Goal: Task Accomplishment & Management: Manage account settings

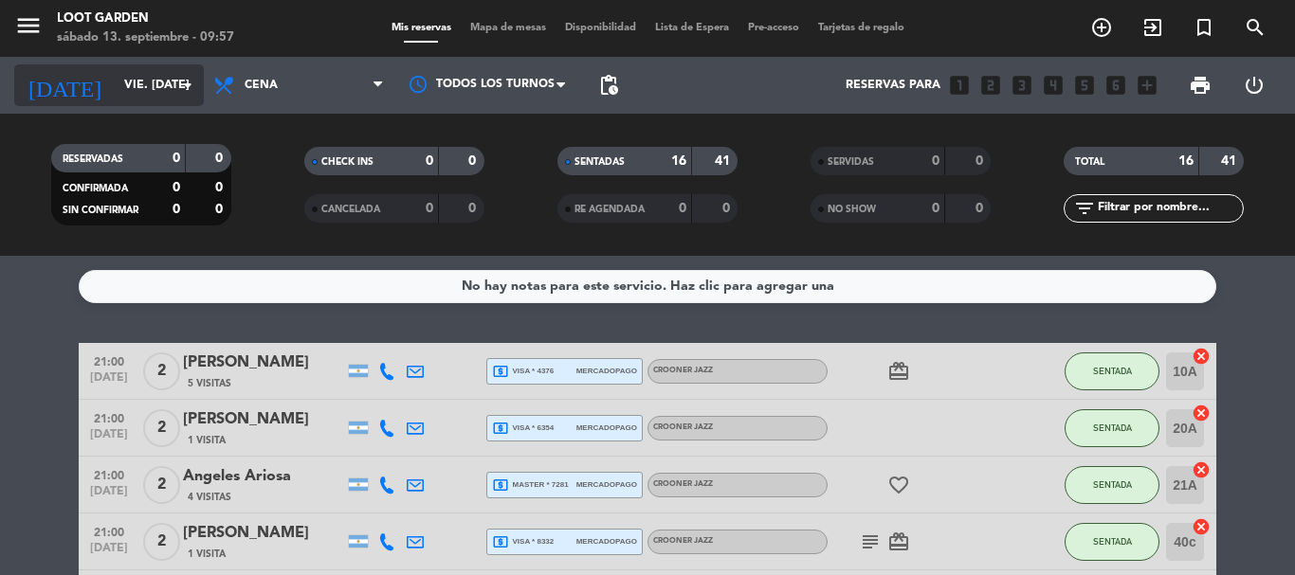
click at [163, 79] on input "vie. [DATE]" at bounding box center [195, 85] width 160 height 32
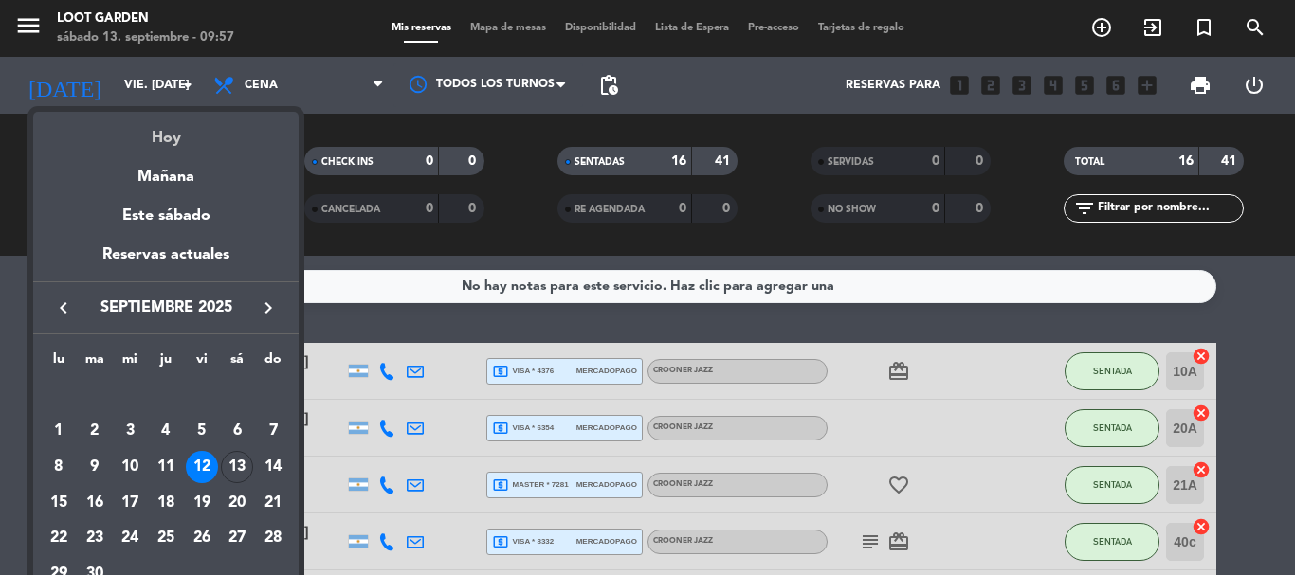
click at [160, 136] on div "Hoy" at bounding box center [165, 131] width 265 height 39
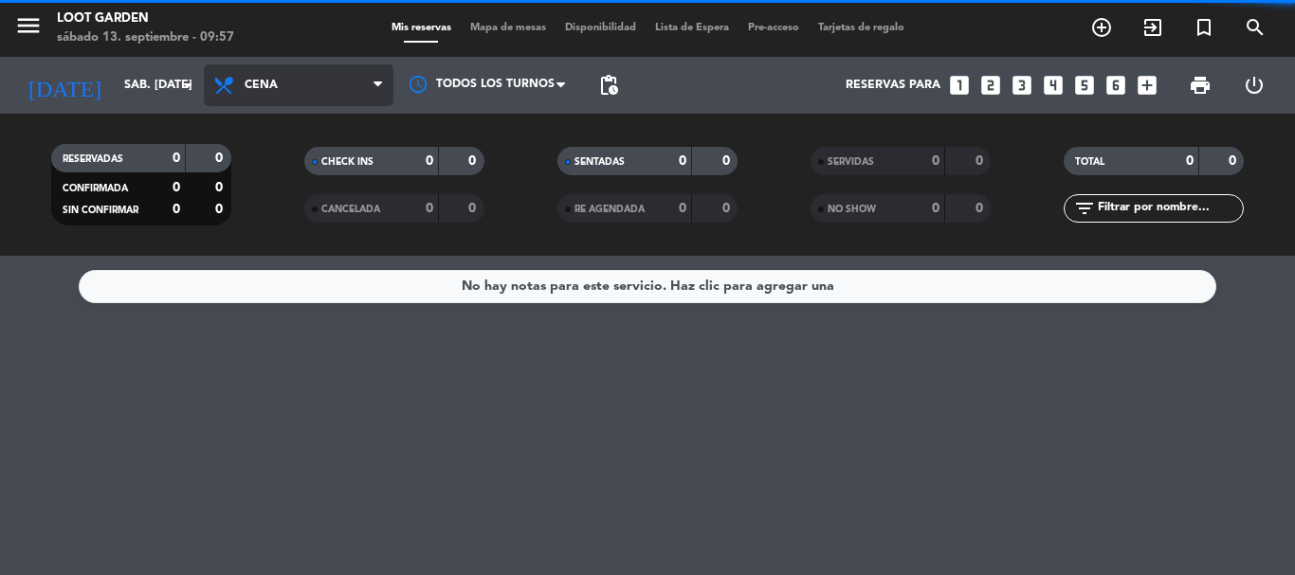
click at [327, 85] on span "Cena" at bounding box center [299, 85] width 190 height 42
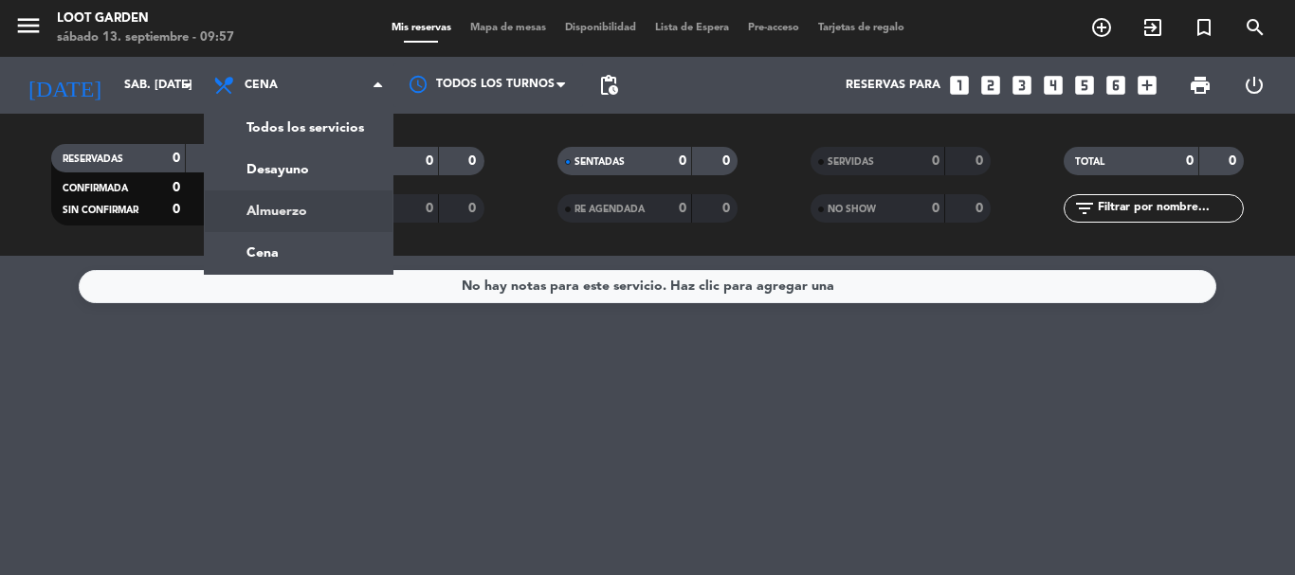
click at [301, 219] on div "menu Loot Garden sábado 13. septiembre - 09:57 Mis reservas Mapa de mesas Dispo…" at bounding box center [647, 128] width 1295 height 256
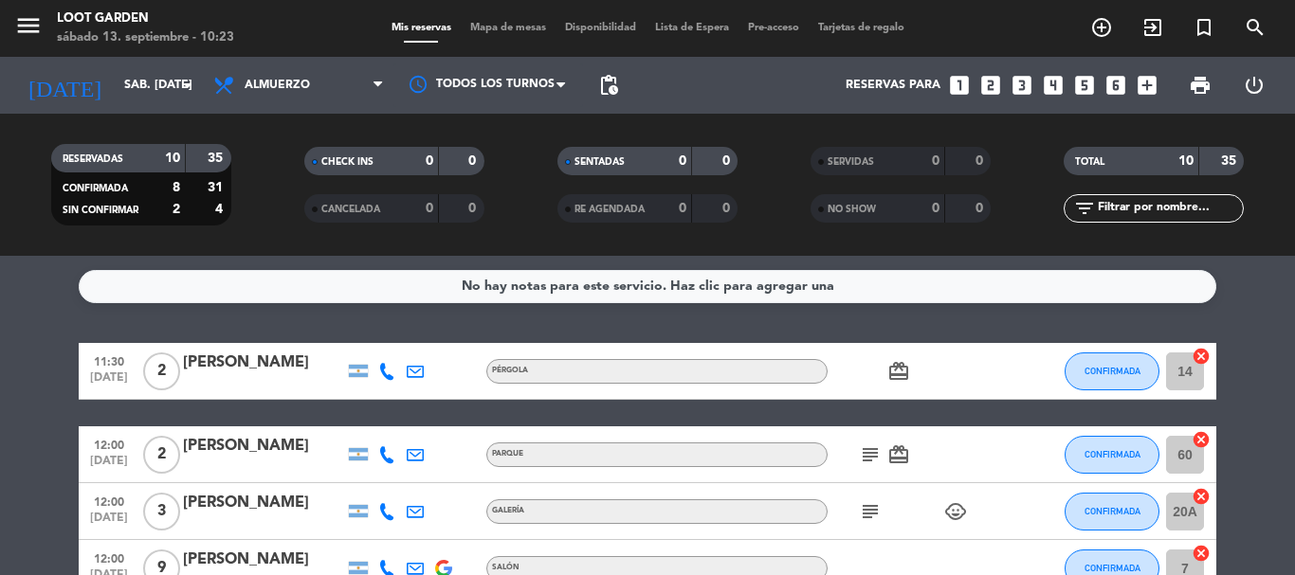
drag, startPoint x: 6, startPoint y: 417, endPoint x: 0, endPoint y: 427, distance: 11.1
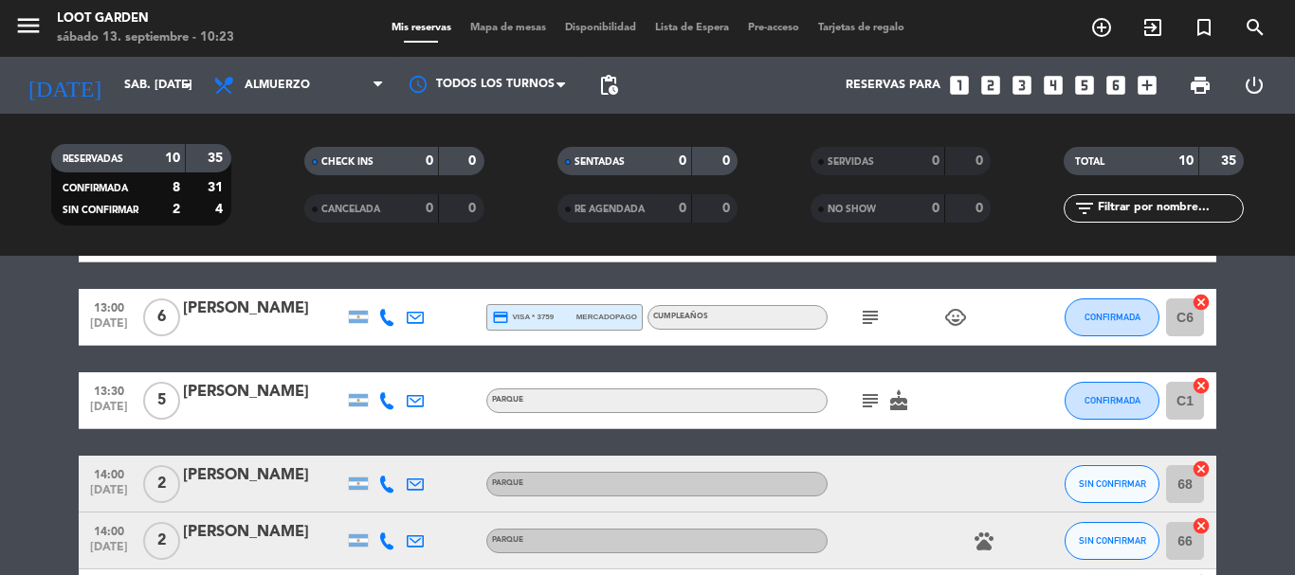
scroll to position [379, 0]
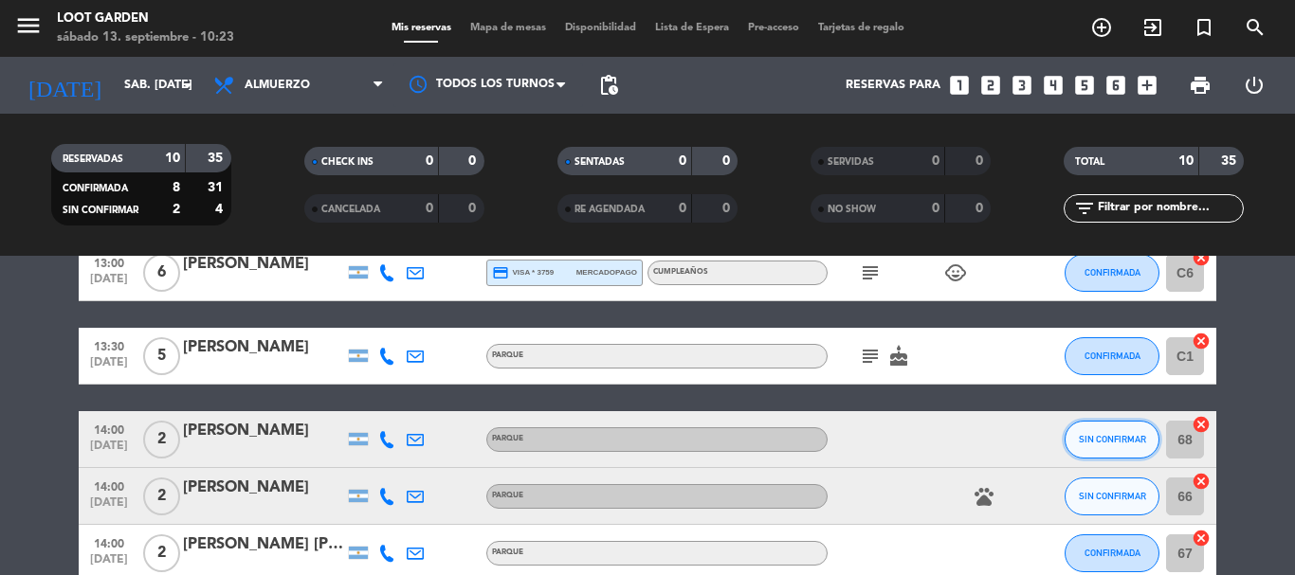
click at [1117, 431] on button "SIN CONFIRMAR" at bounding box center [1112, 440] width 95 height 38
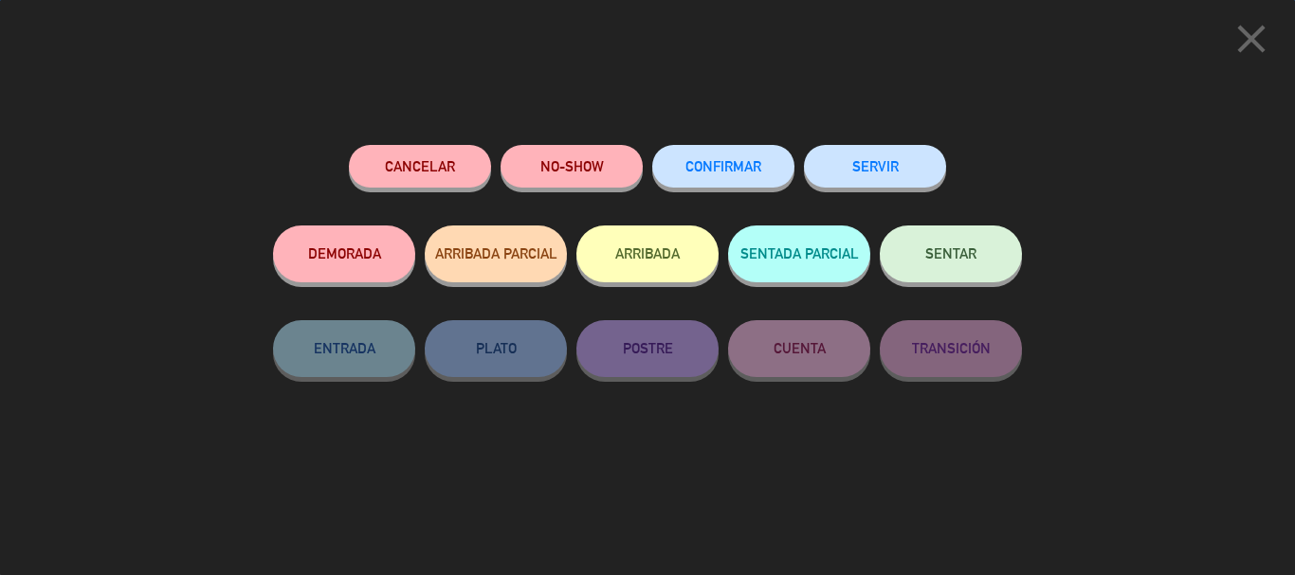
click at [726, 149] on button "CONFIRMAR" at bounding box center [723, 166] width 142 height 43
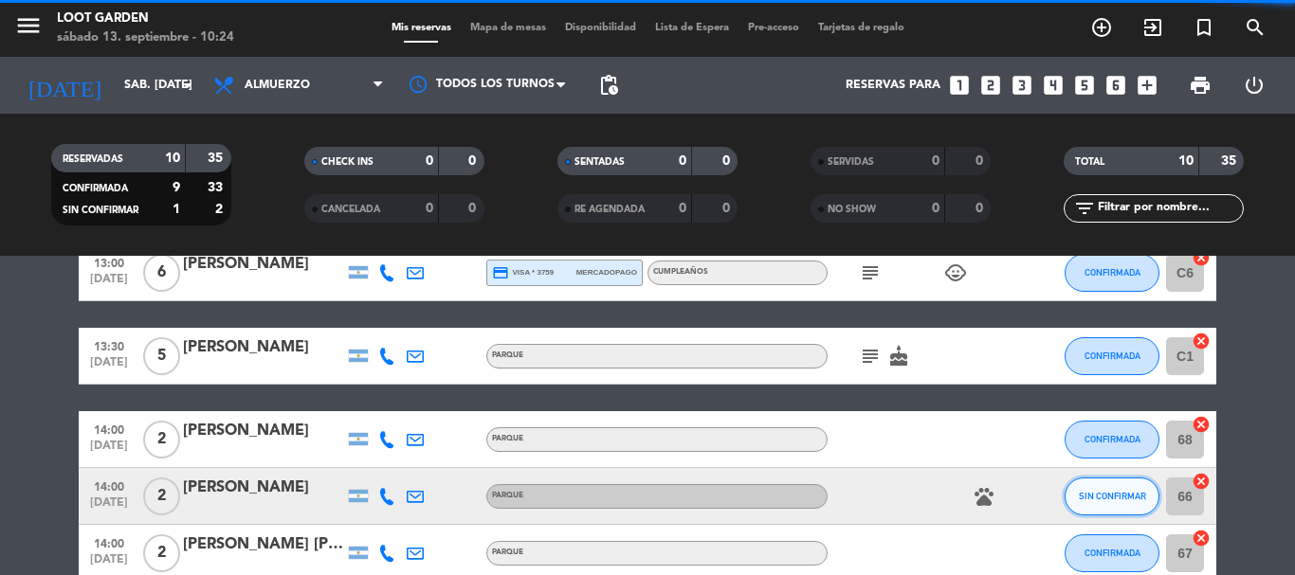
click at [1123, 484] on button "SIN CONFIRMAR" at bounding box center [1112, 497] width 95 height 38
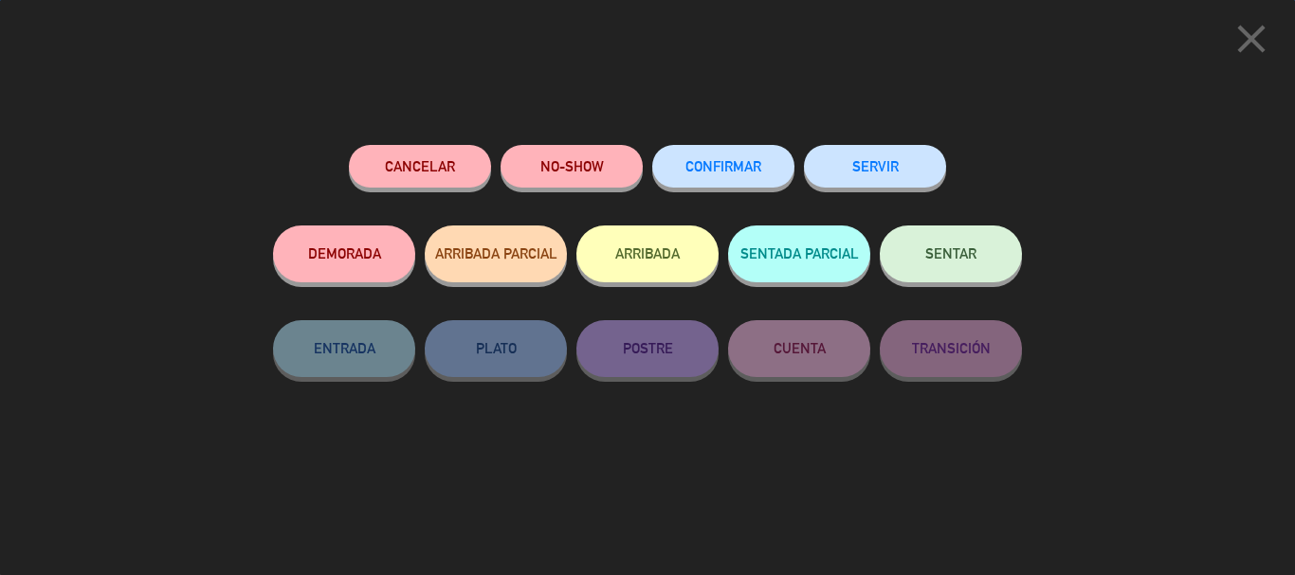
click at [702, 171] on span "CONFIRMAR" at bounding box center [723, 166] width 76 height 16
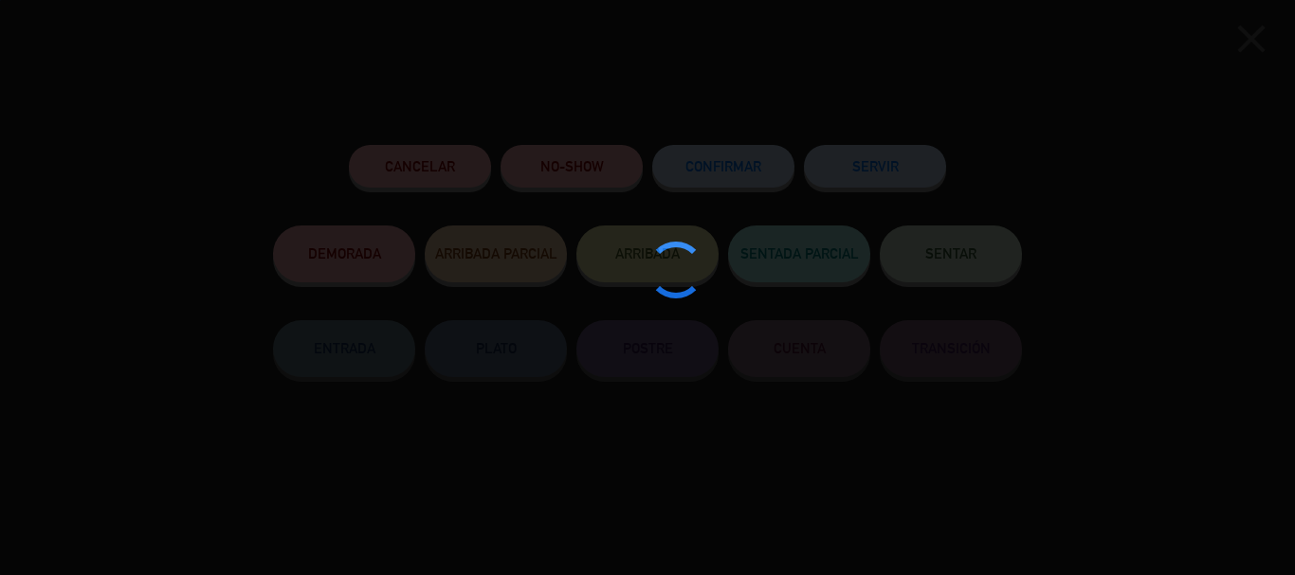
click at [0, 364] on div "close Cancelar NO-SHOW CONFIRMAR SERVIR DEMORADA ARRIBADA PARCIAL ARRIBADA SENT…" at bounding box center [647, 287] width 1295 height 575
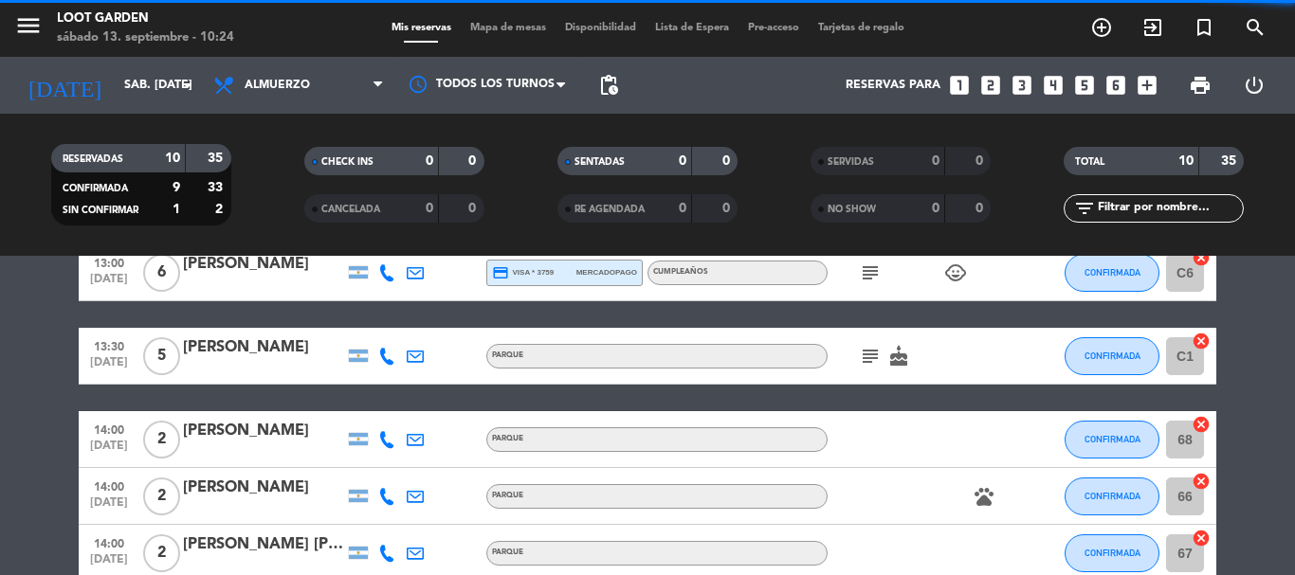
scroll to position [0, 0]
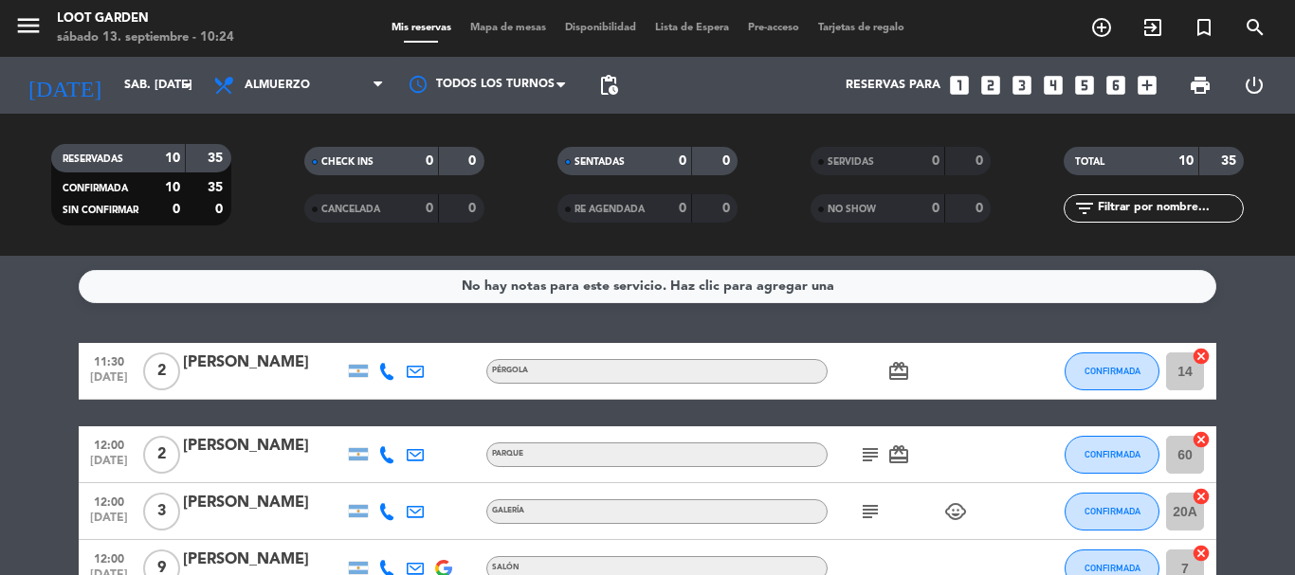
drag, startPoint x: 0, startPoint y: 404, endPoint x: 0, endPoint y: 433, distance: 29.4
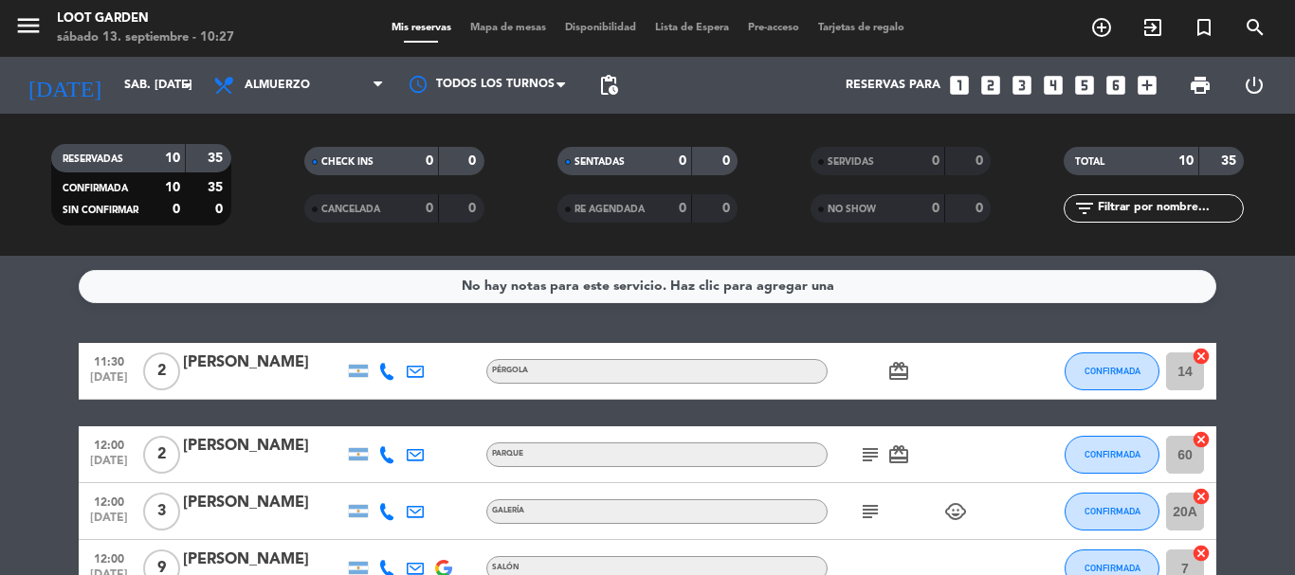
click at [293, 459] on div "[PERSON_NAME]" at bounding box center [263, 446] width 161 height 25
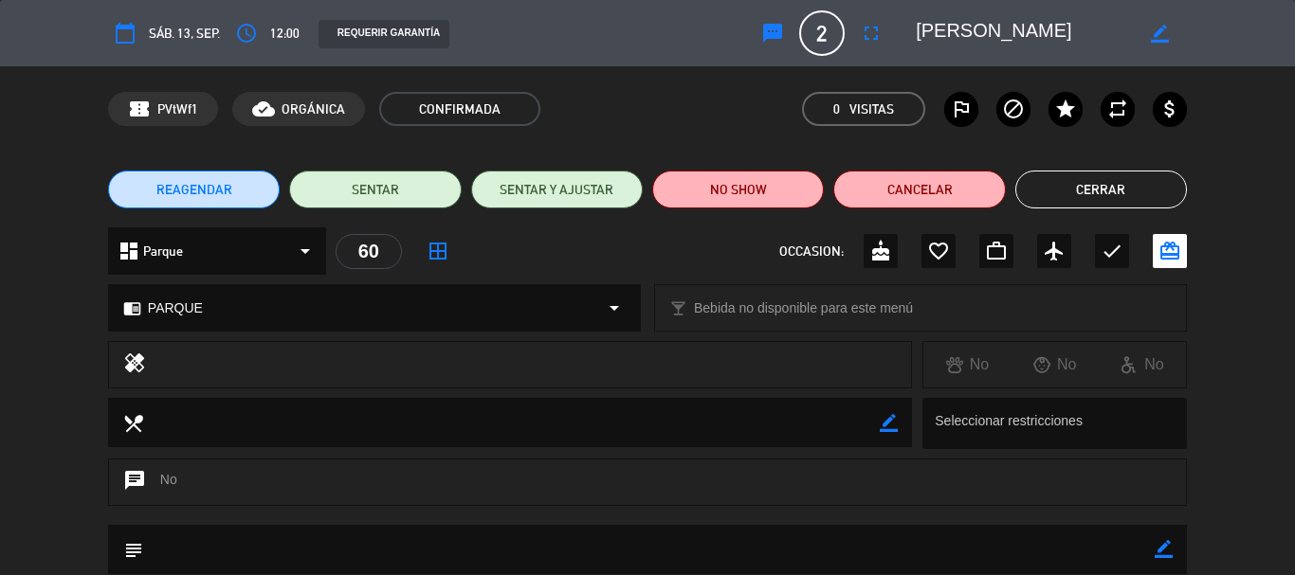
click at [1107, 31] on textarea at bounding box center [1024, 33] width 217 height 34
drag, startPoint x: 1073, startPoint y: 27, endPoint x: 1158, endPoint y: 29, distance: 85.3
click at [1077, 27] on textarea at bounding box center [1024, 33] width 217 height 34
click at [1161, 29] on icon "border_color" at bounding box center [1160, 34] width 18 height 18
click at [1084, 31] on textarea at bounding box center [1024, 33] width 217 height 34
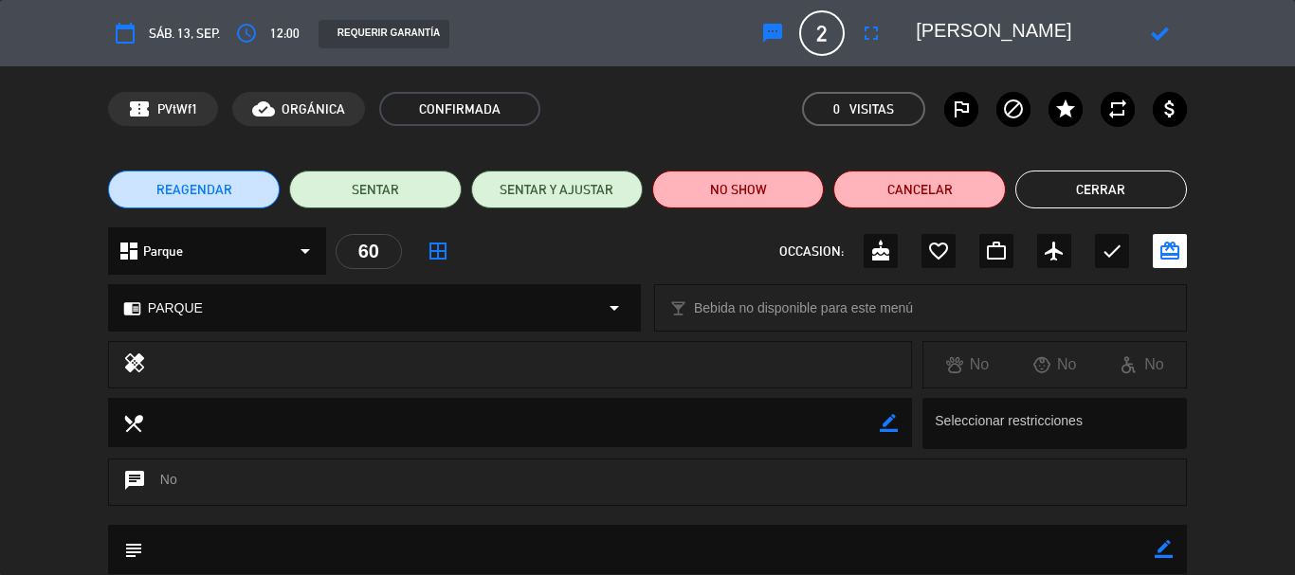
scroll to position [0, 25]
click at [1102, 191] on button "Cerrar" at bounding box center [1101, 190] width 172 height 38
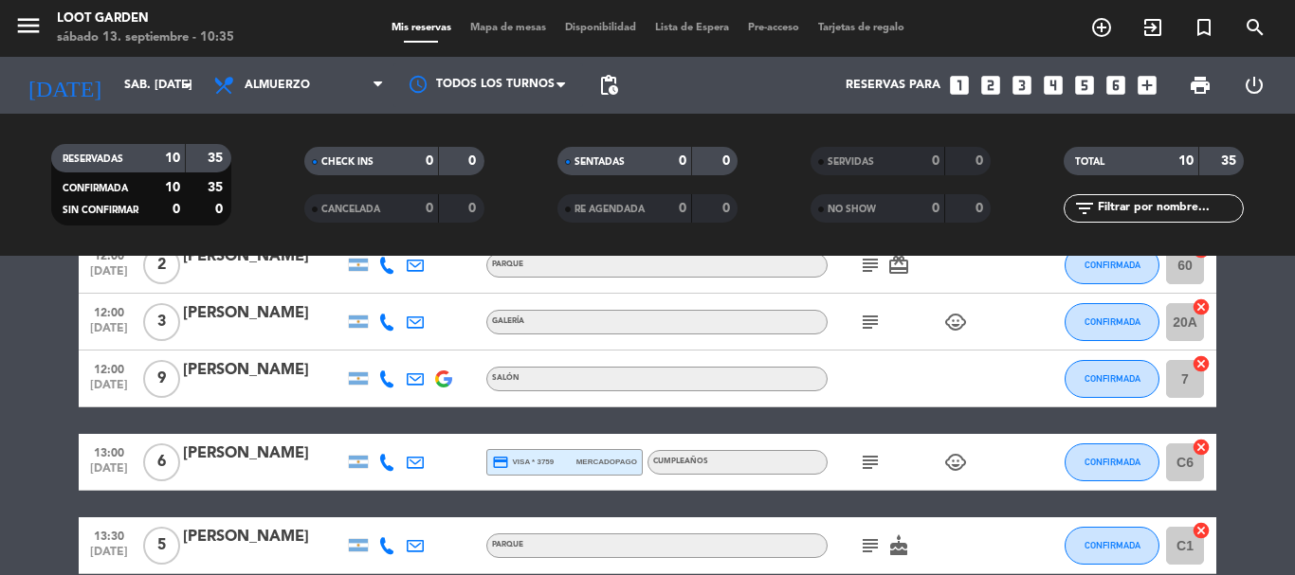
scroll to position [95, 0]
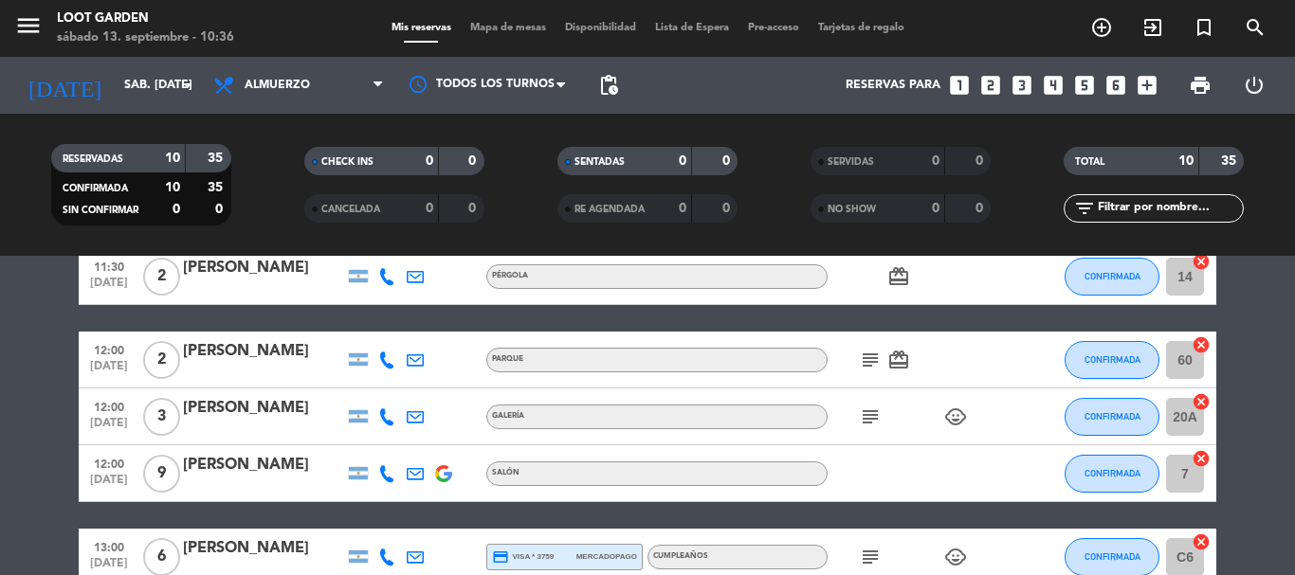
click at [395, 361] on div at bounding box center [387, 360] width 28 height 56
click at [386, 362] on icon at bounding box center [386, 360] width 17 height 17
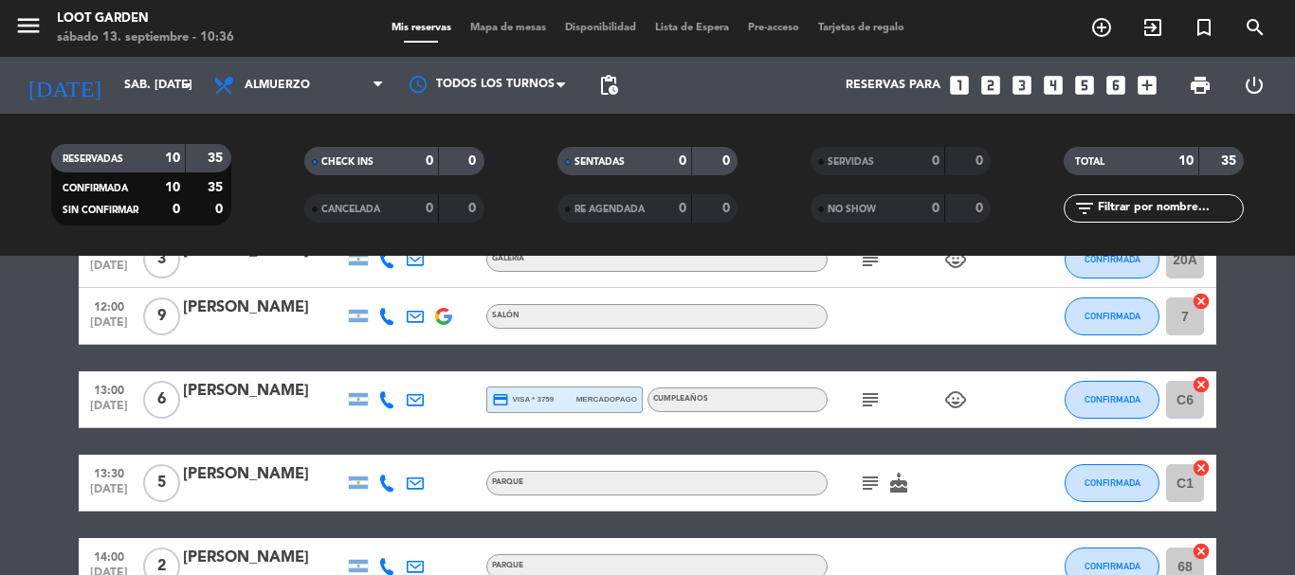
scroll to position [284, 0]
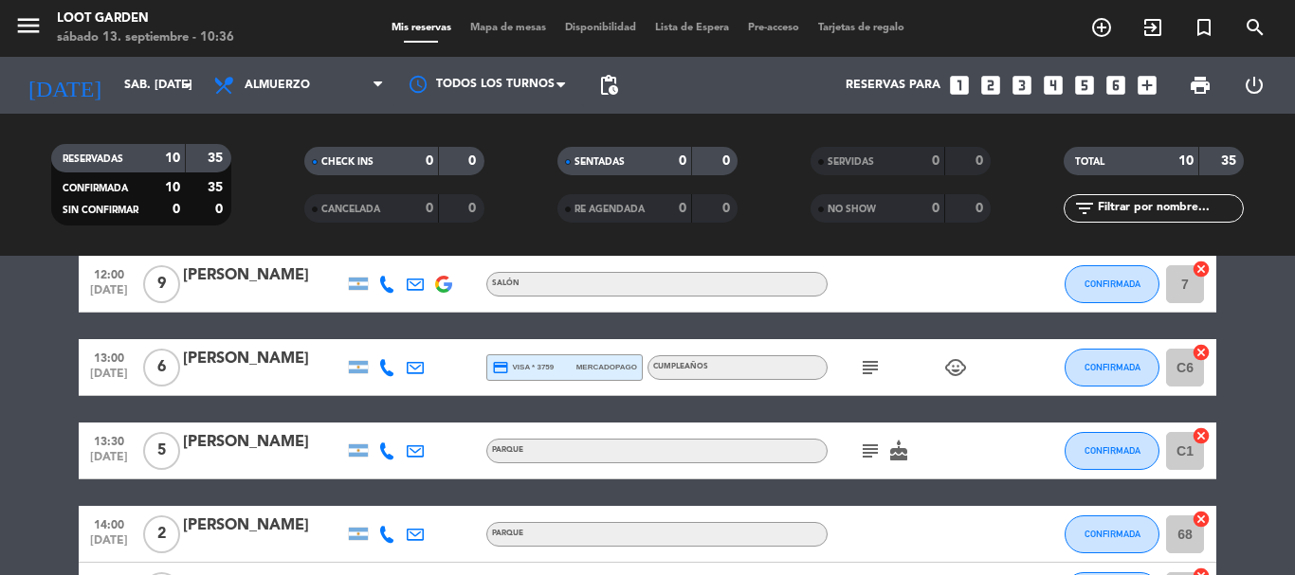
click at [0, 417] on bookings-row "11:30 [DATE] 2 [PERSON_NAME] PÉRGOLA card_giftcard CONFIRMADA 14 cancel 12:00 […" at bounding box center [647, 410] width 1295 height 702
click at [866, 366] on icon "subject" at bounding box center [870, 367] width 23 height 23
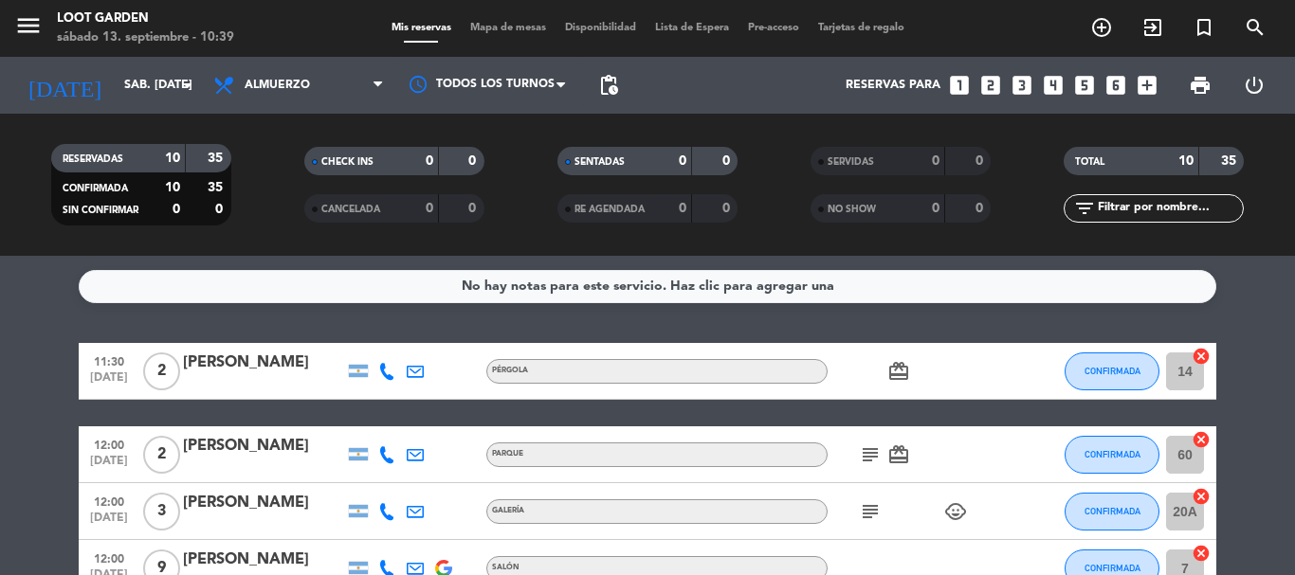
scroll to position [95, 0]
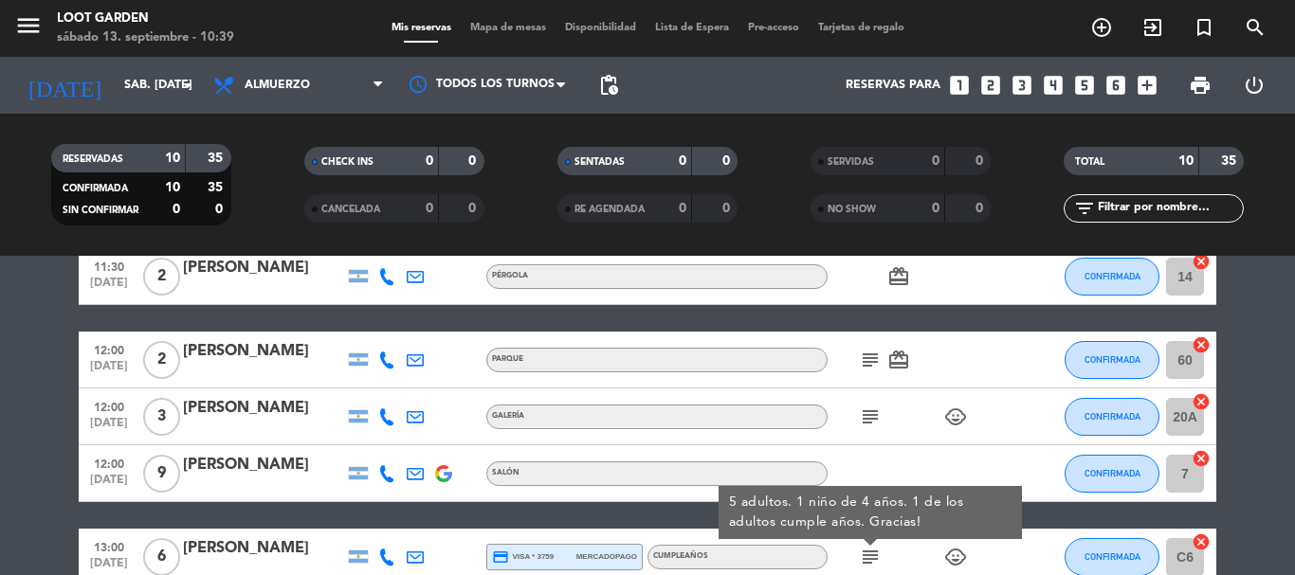
click at [874, 359] on icon "subject" at bounding box center [870, 360] width 23 height 23
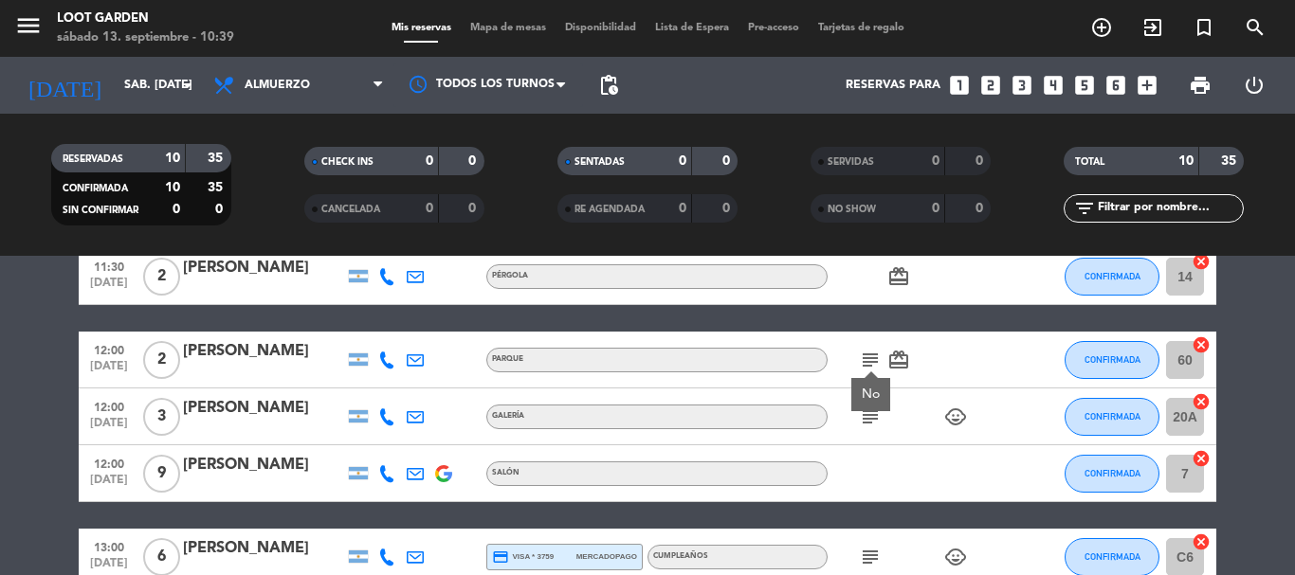
click at [225, 354] on div "[PERSON_NAME]" at bounding box center [263, 351] width 161 height 25
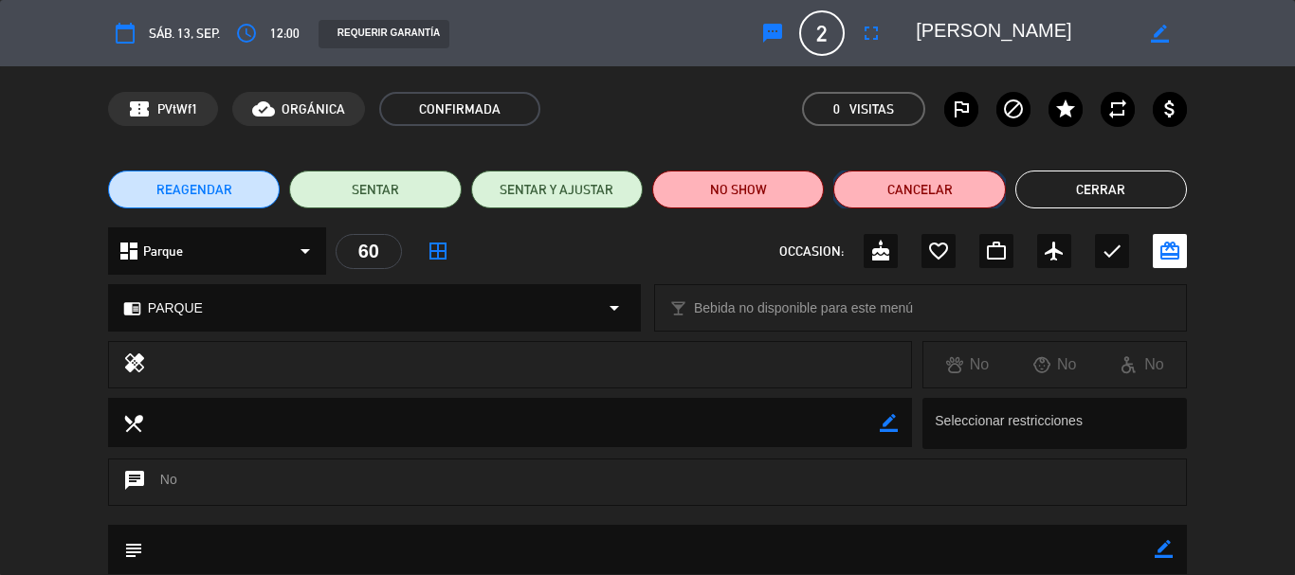
click at [997, 181] on button "Cancelar" at bounding box center [919, 190] width 172 height 38
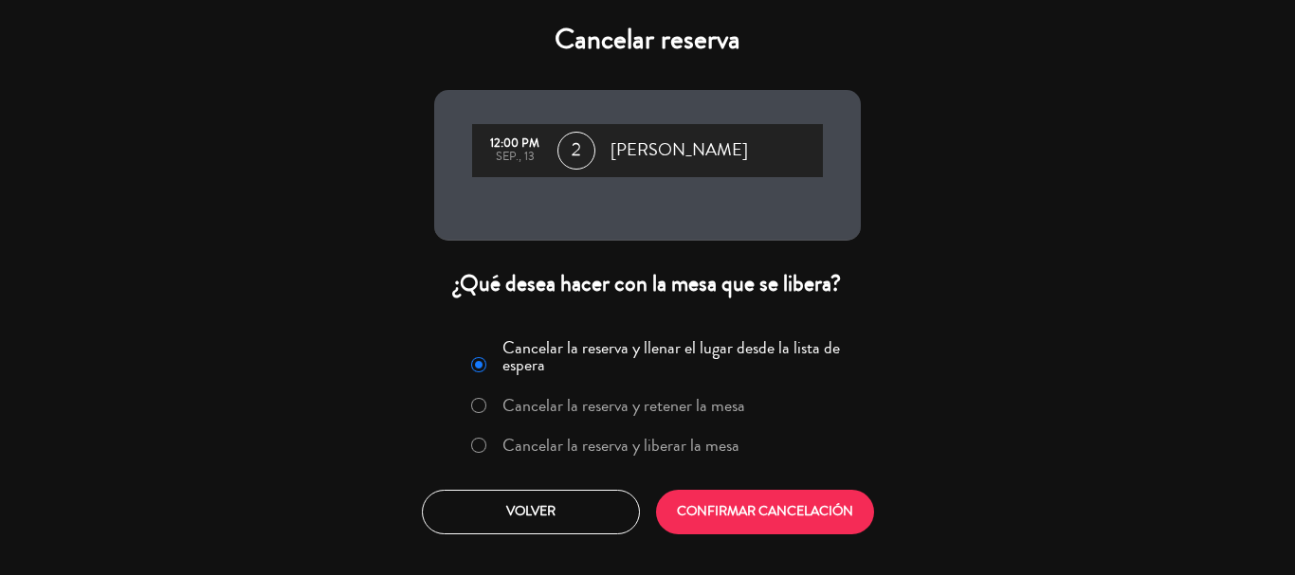
click at [592, 443] on label "Cancelar la reserva y liberar la mesa" at bounding box center [620, 445] width 237 height 17
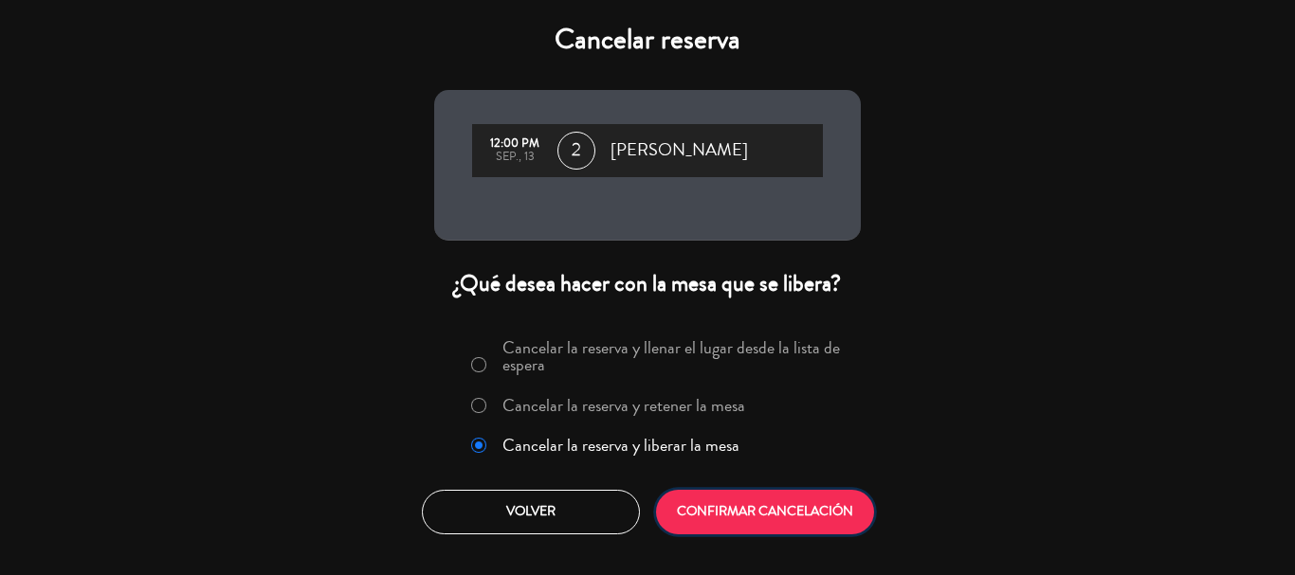
click at [723, 510] on button "CONFIRMAR CANCELACIÓN" at bounding box center [765, 512] width 218 height 45
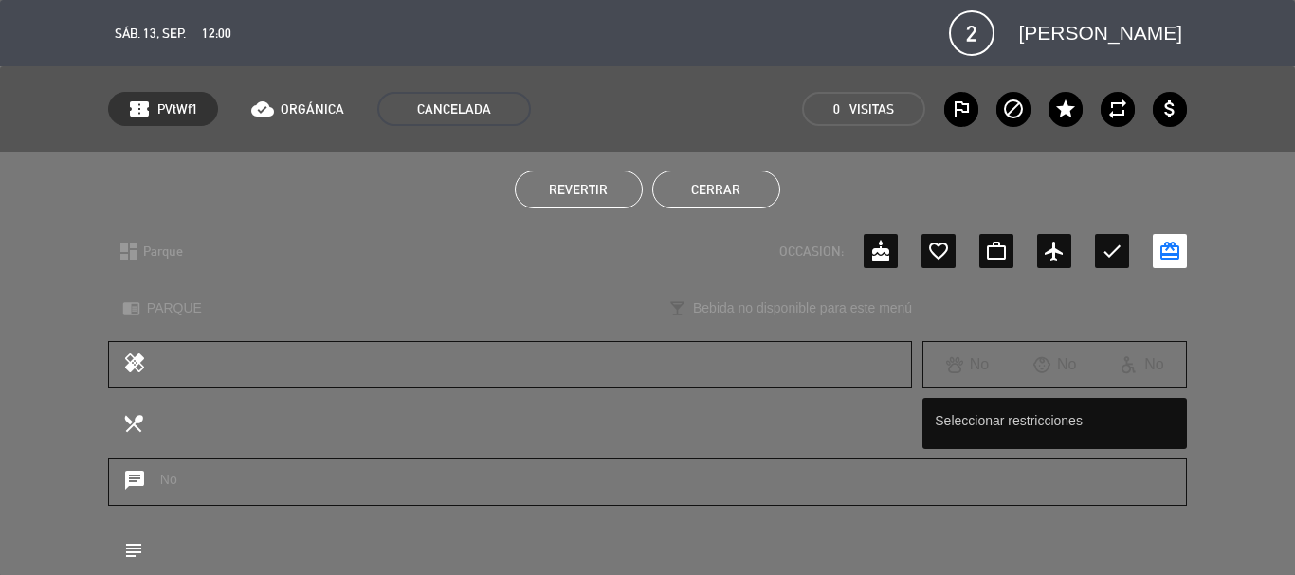
click at [731, 182] on button "Cerrar" at bounding box center [716, 190] width 128 height 38
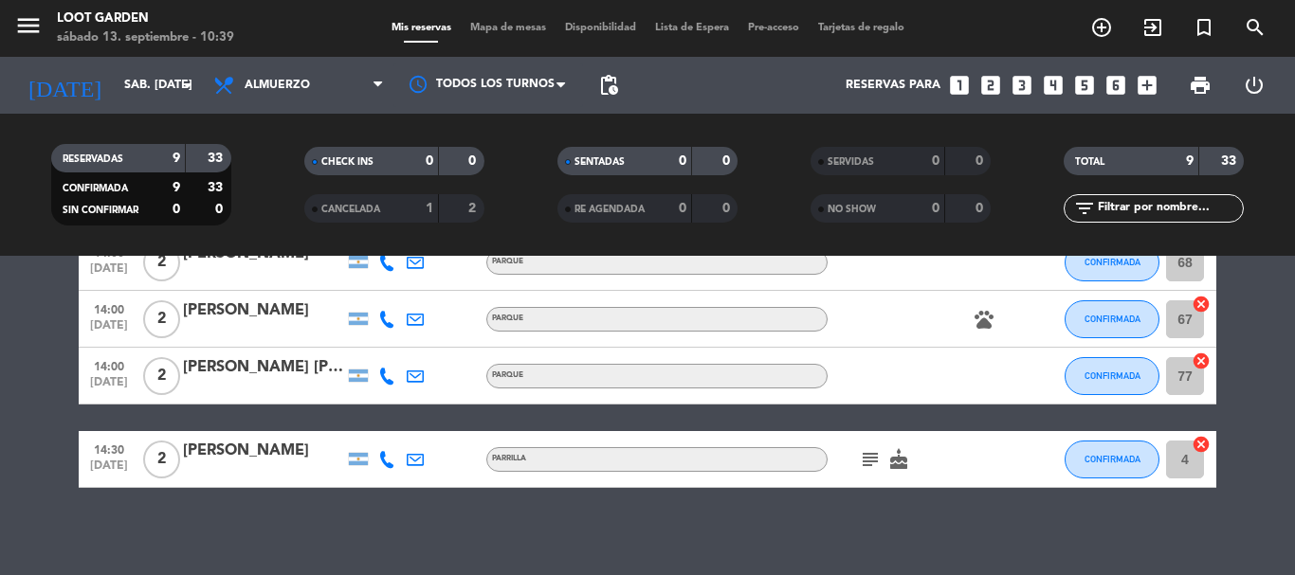
scroll to position [507, 0]
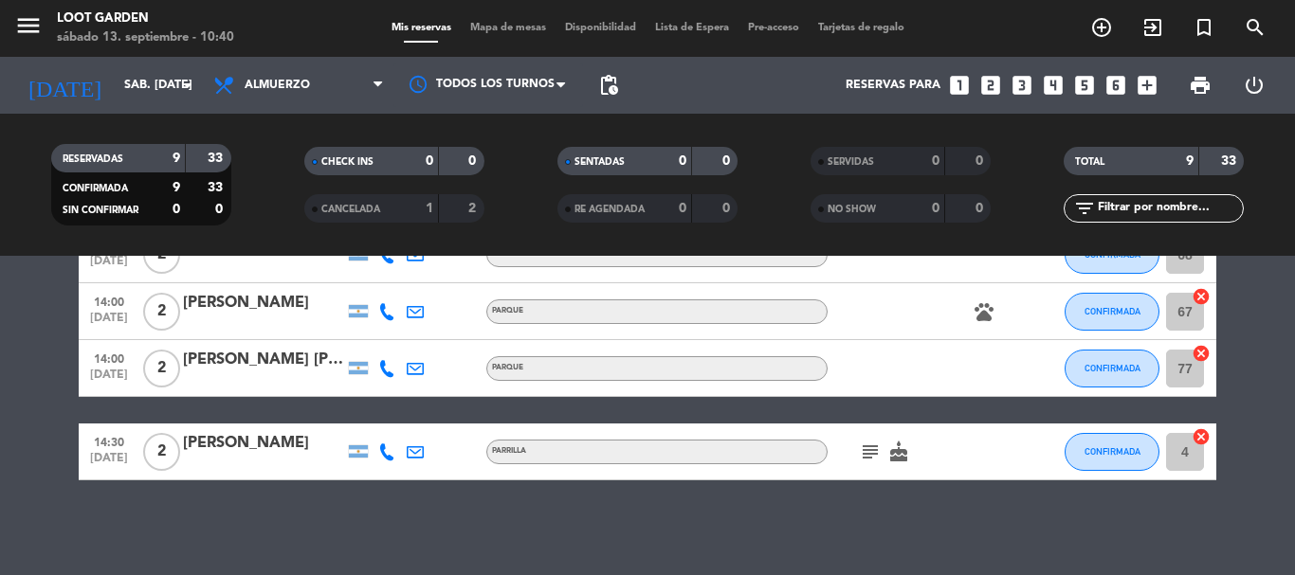
click at [0, 369] on bookings-row "11:30 [DATE] 2 [PERSON_NAME] PÉRGOLA card_giftcard CONFIRMADA 14 cancel 12:00 […" at bounding box center [647, 158] width 1295 height 645
click at [868, 447] on icon "subject" at bounding box center [870, 452] width 23 height 23
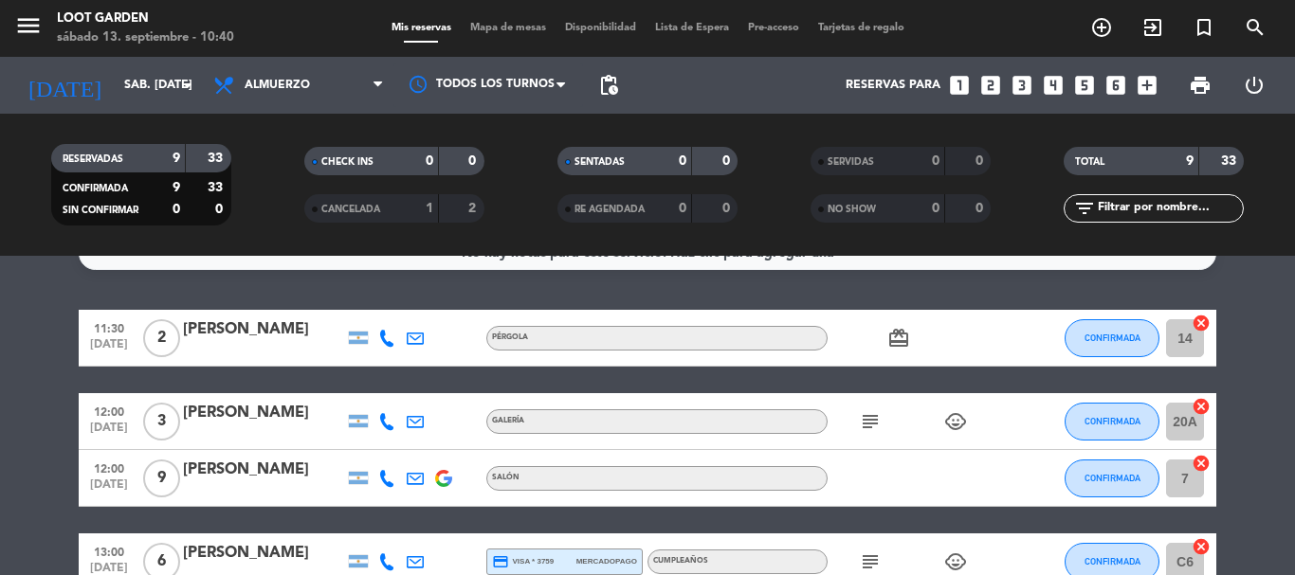
scroll to position [0, 0]
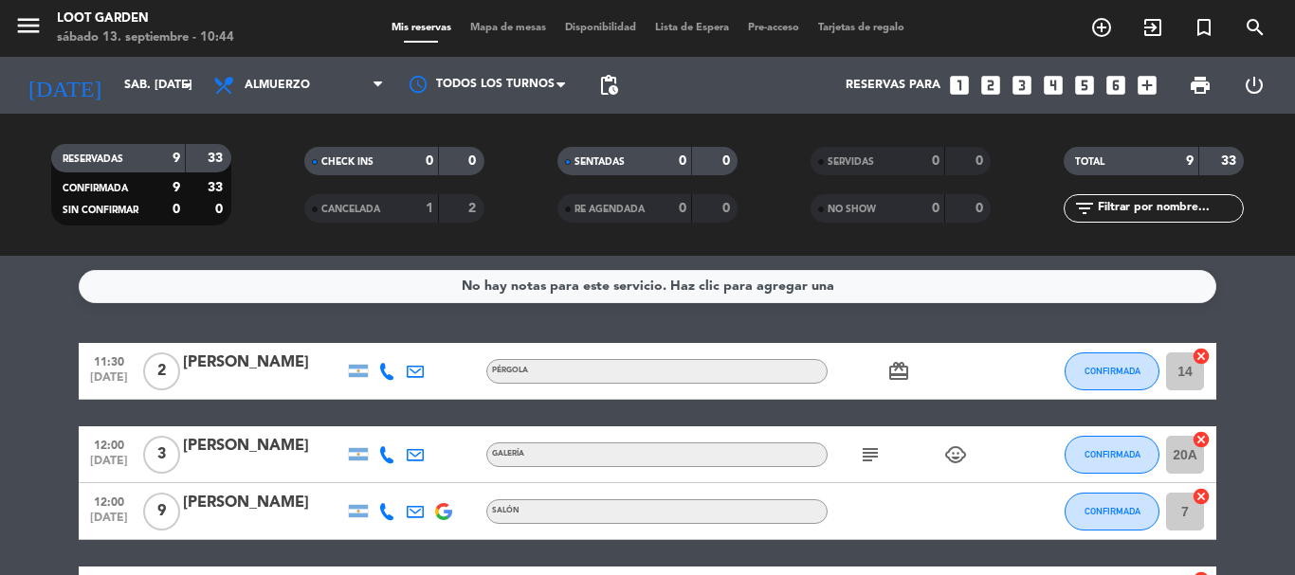
click at [269, 84] on span "Almuerzo" at bounding box center [277, 85] width 65 height 13
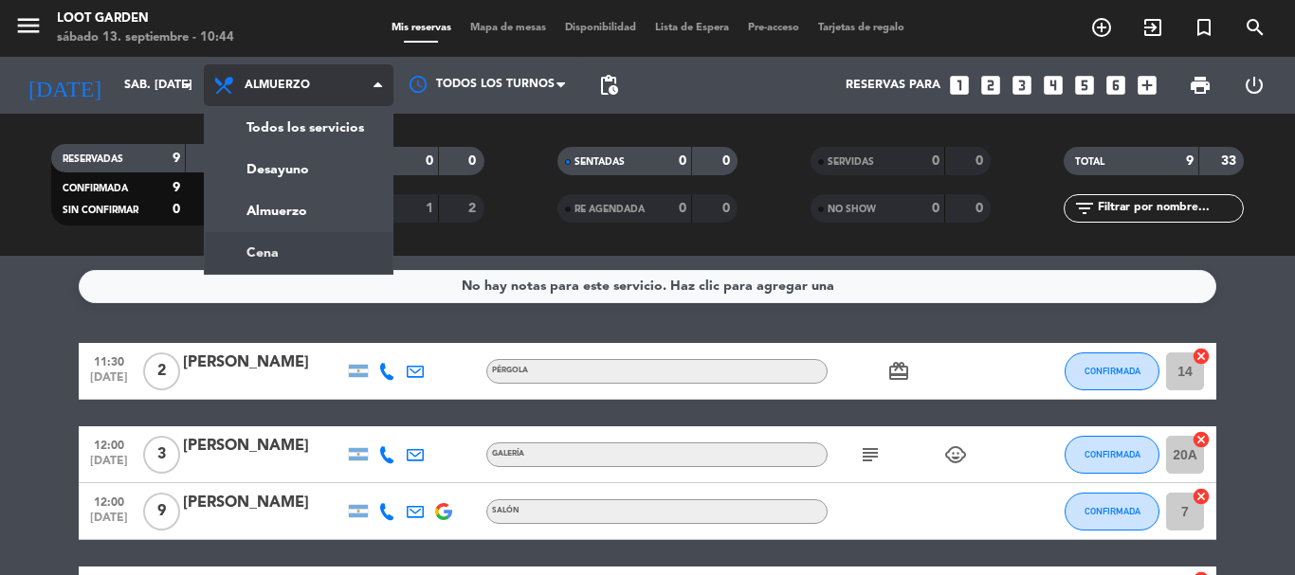
click at [272, 255] on div "menu Loot Garden sábado 13. septiembre - 10:44 Mis reservas Mapa de mesas Dispo…" at bounding box center [647, 128] width 1295 height 256
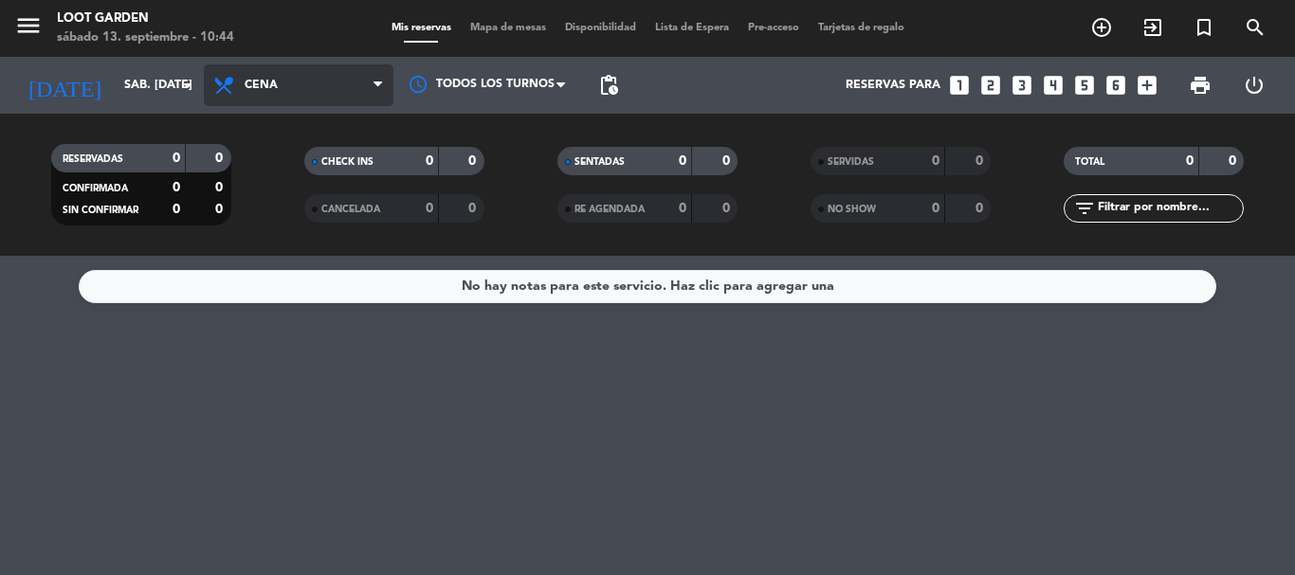
click at [298, 94] on span "Cena" at bounding box center [299, 85] width 190 height 42
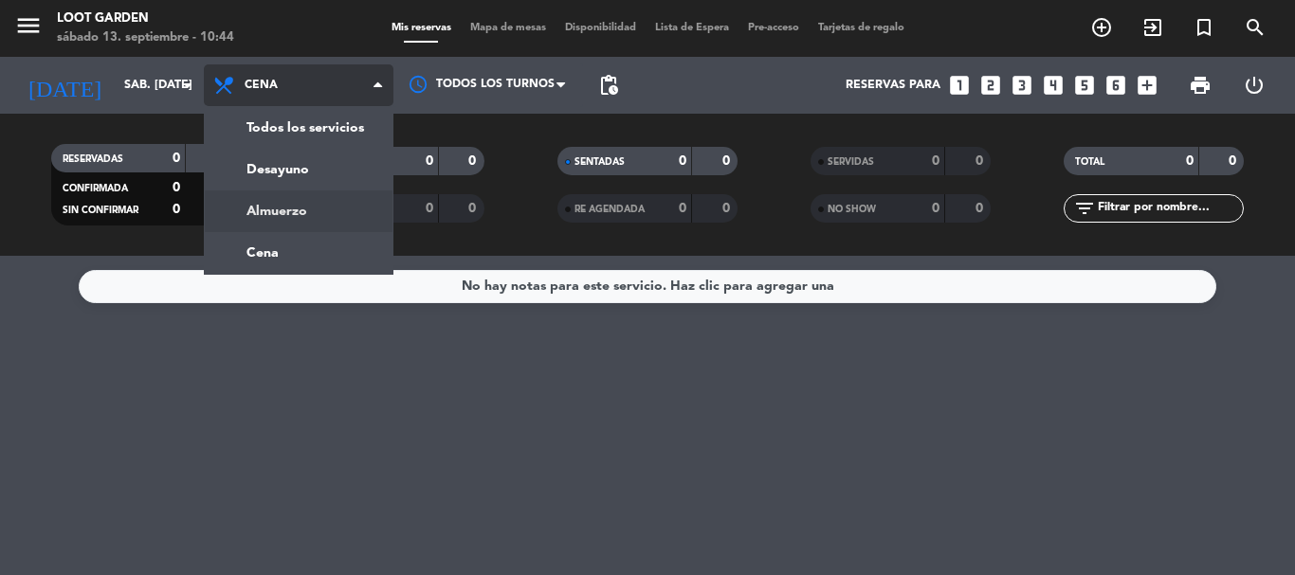
click at [296, 206] on div "menu Loot Garden sábado 13. septiembre - 10:44 Mis reservas Mapa de mesas Dispo…" at bounding box center [647, 128] width 1295 height 256
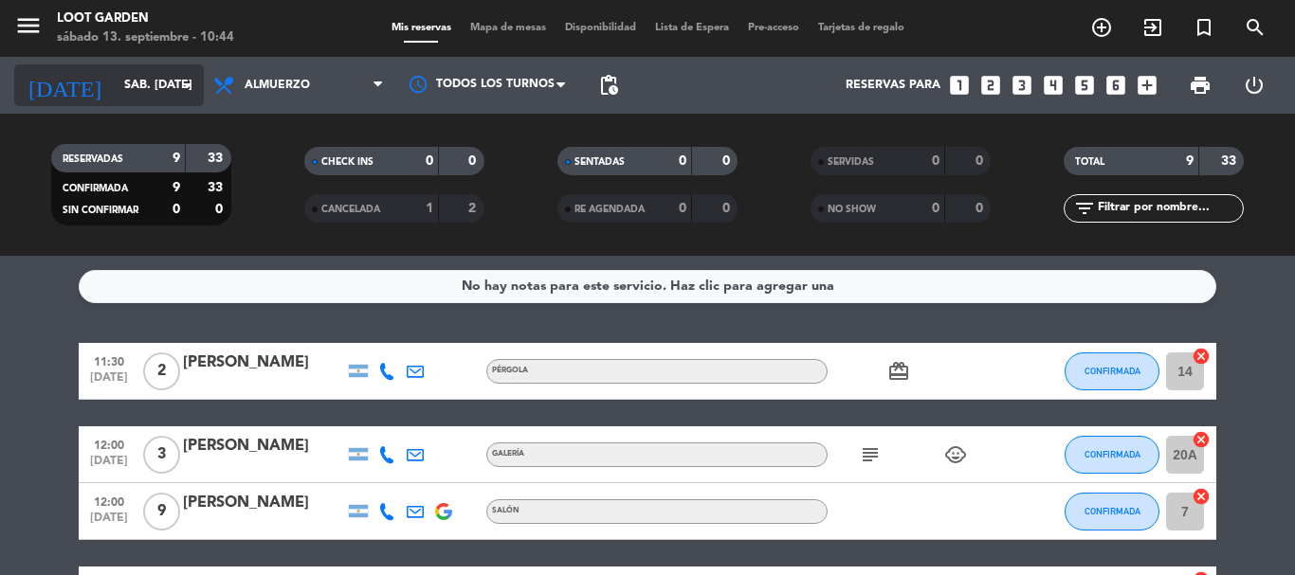
click at [147, 86] on input "sáb. [DATE]" at bounding box center [195, 85] width 160 height 32
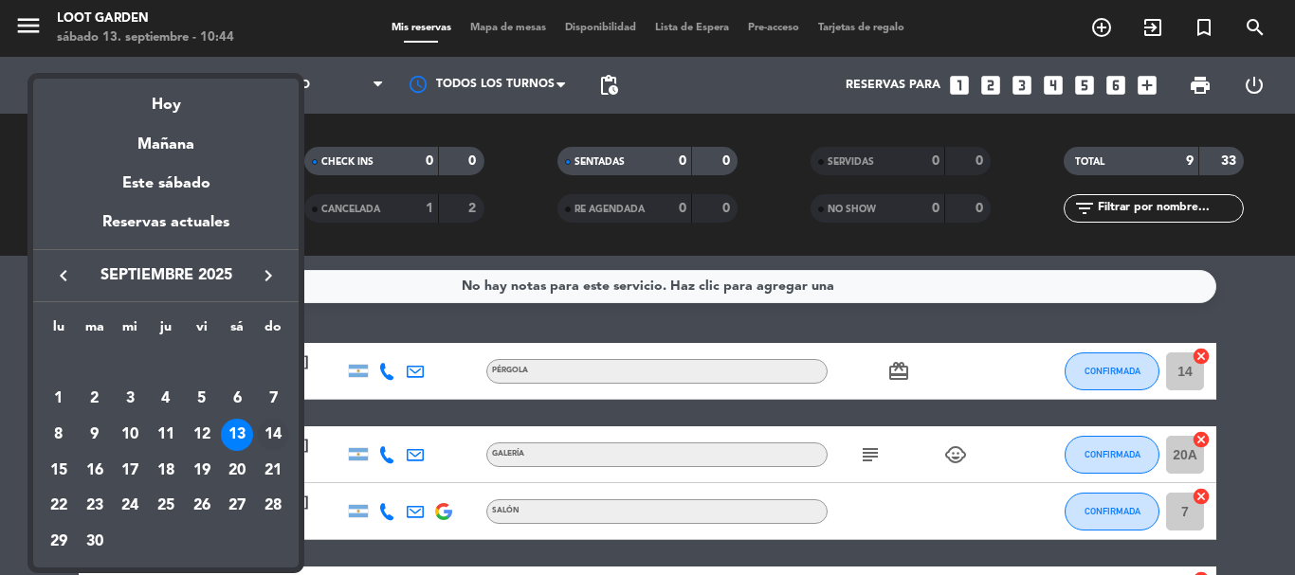
click at [282, 432] on div "14" at bounding box center [273, 435] width 32 height 32
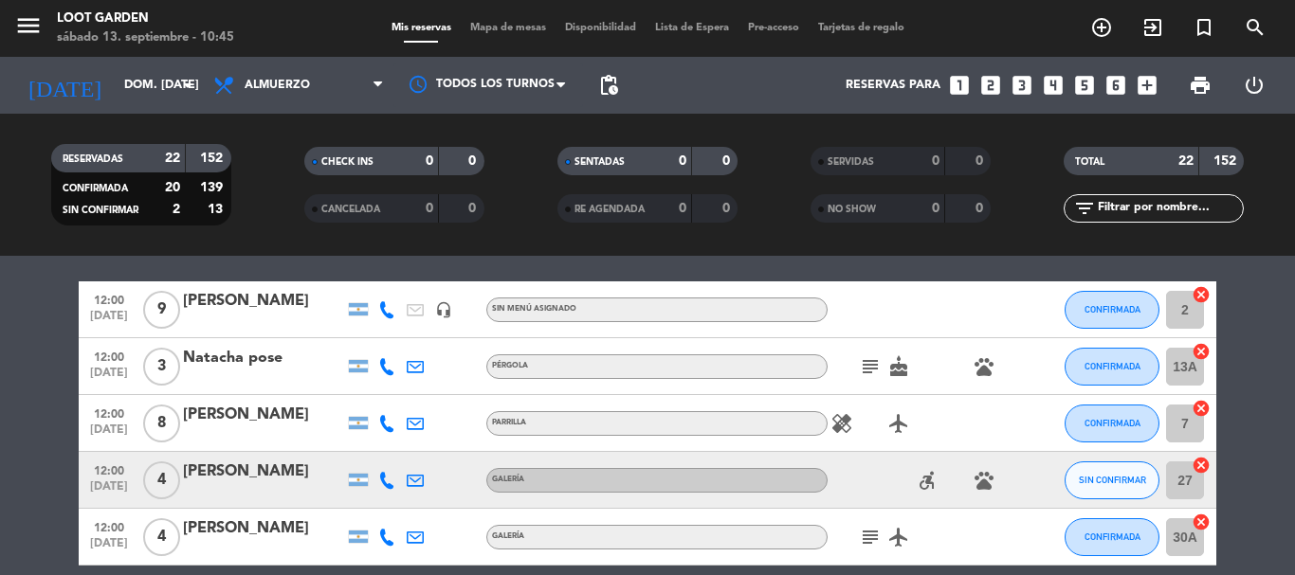
scroll to position [95, 0]
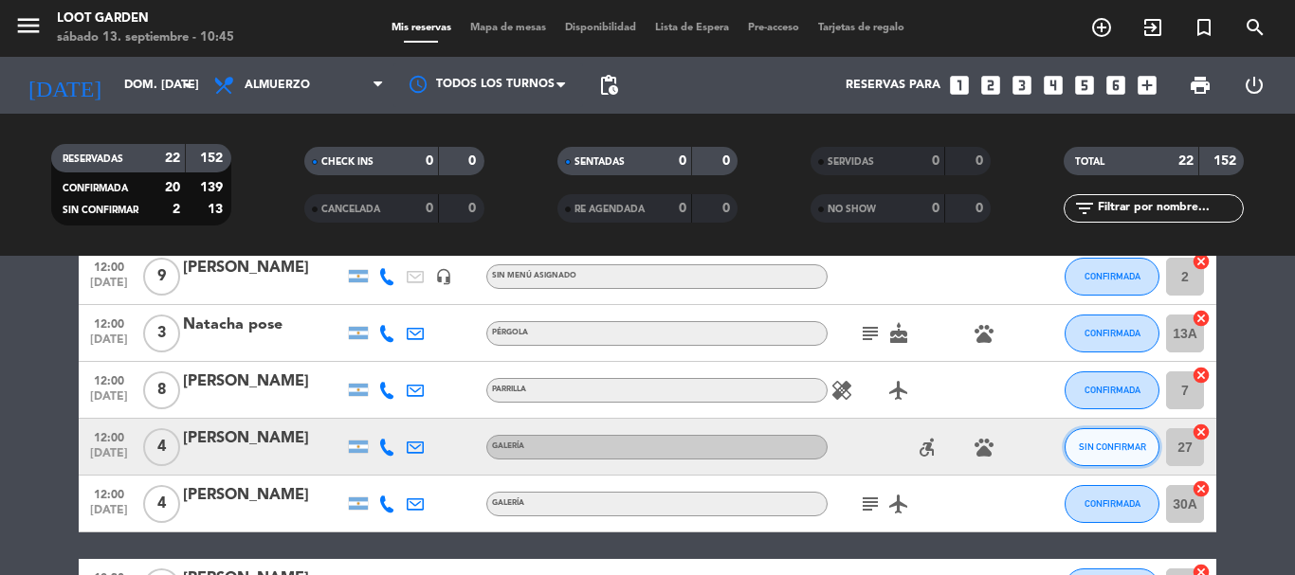
click at [1119, 457] on button "SIN CONFIRMAR" at bounding box center [1112, 447] width 95 height 38
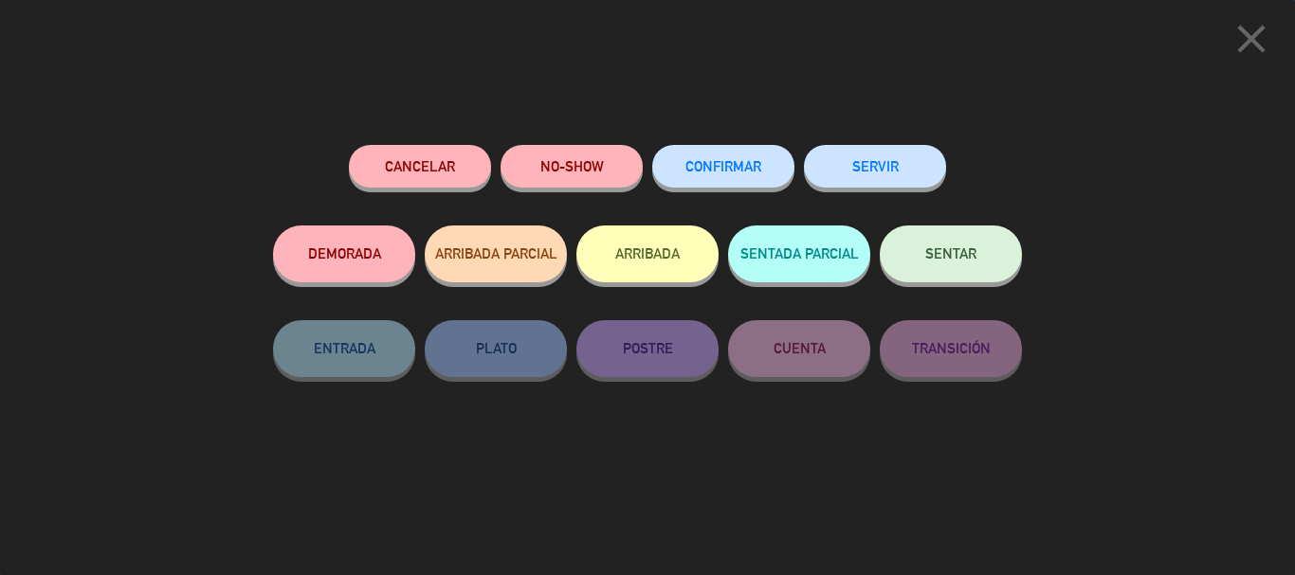
click at [768, 175] on button "CONFIRMAR" at bounding box center [723, 166] width 142 height 43
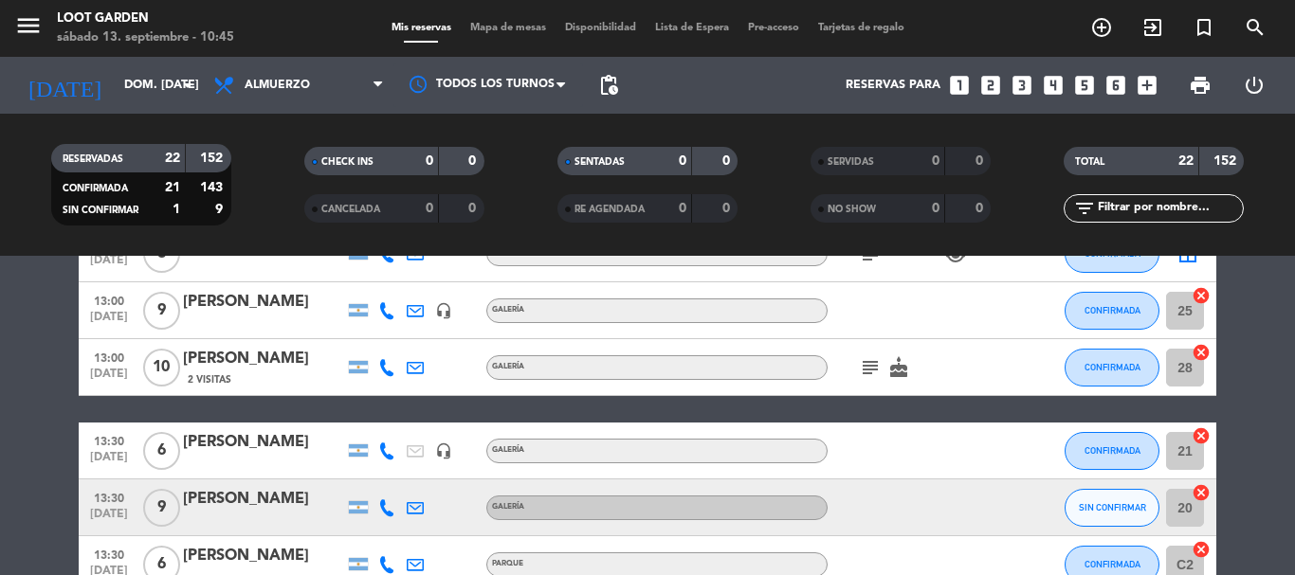
scroll to position [1043, 0]
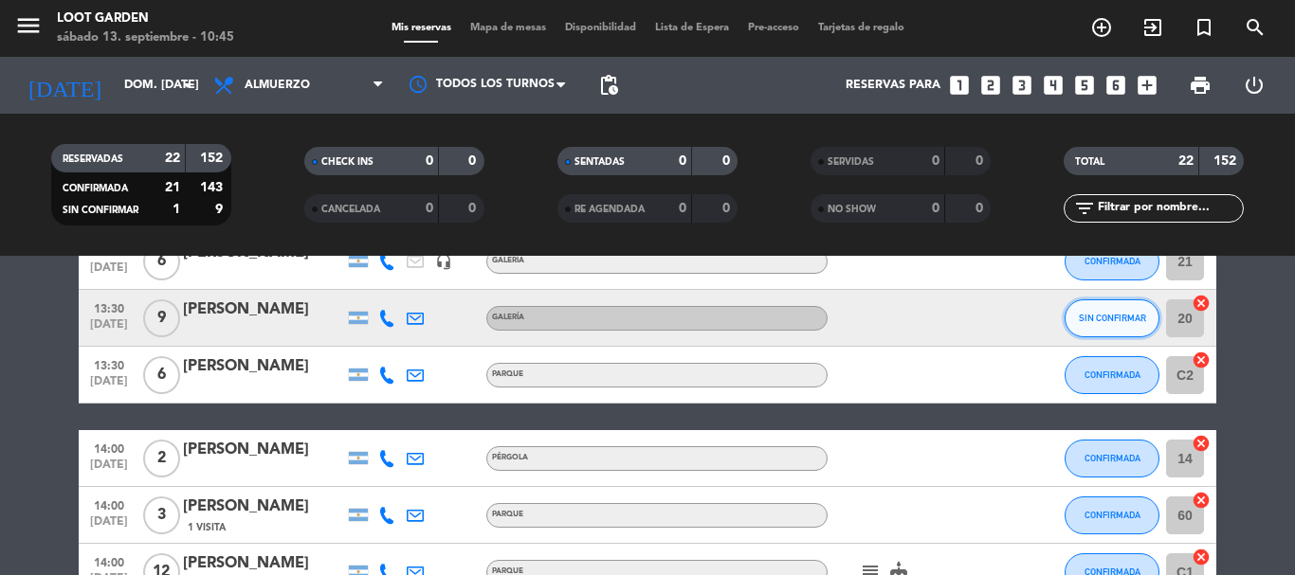
click at [1127, 320] on span "SIN CONFIRMAR" at bounding box center [1112, 318] width 67 height 10
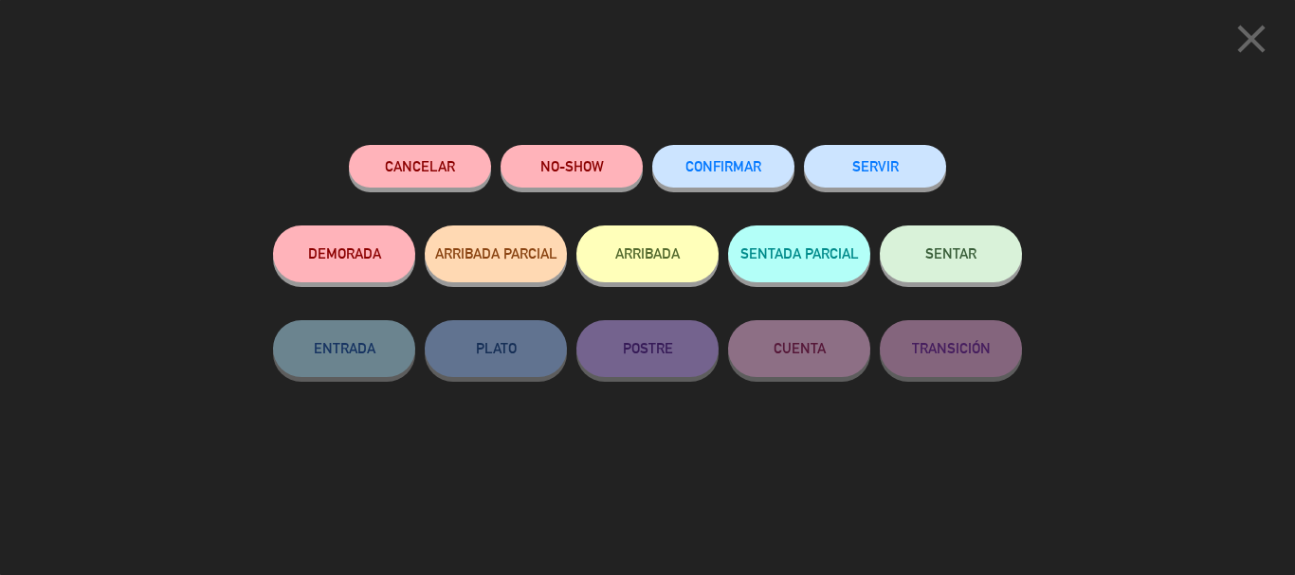
click at [765, 157] on button "CONFIRMAR" at bounding box center [723, 166] width 142 height 43
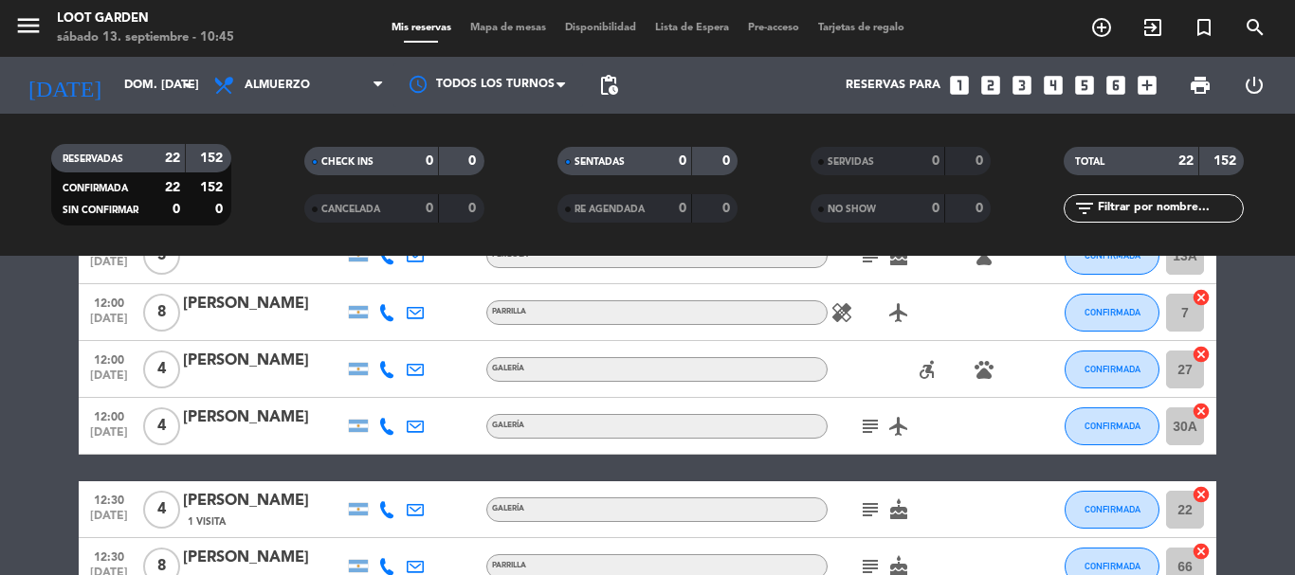
scroll to position [0, 0]
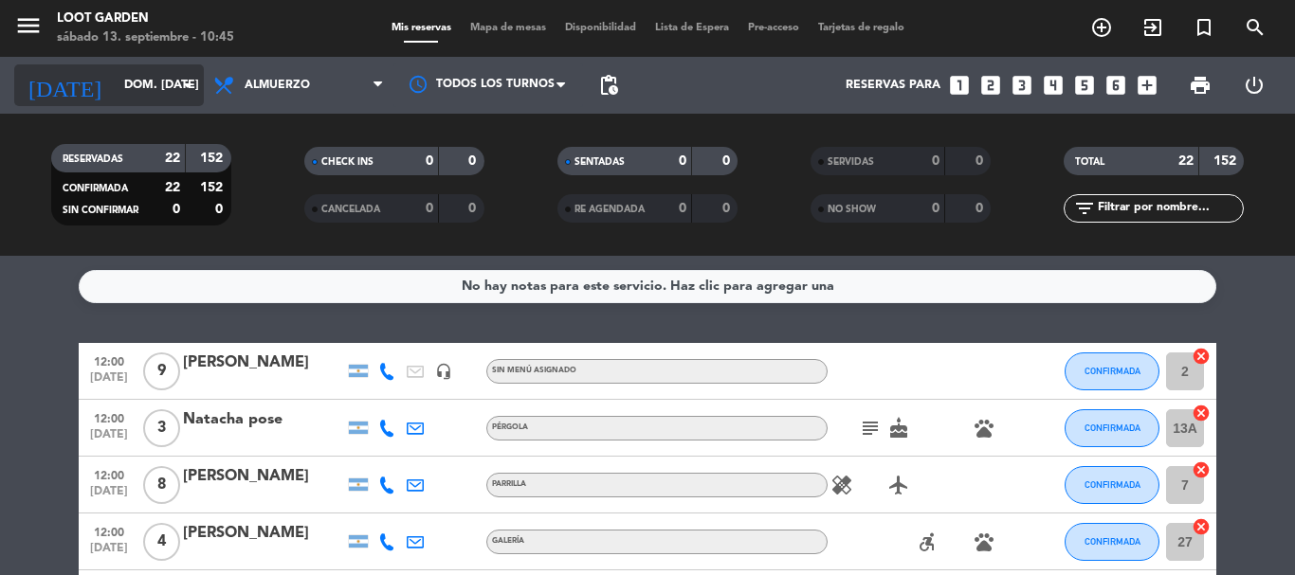
click at [161, 86] on input "dom. [DATE]" at bounding box center [195, 85] width 160 height 32
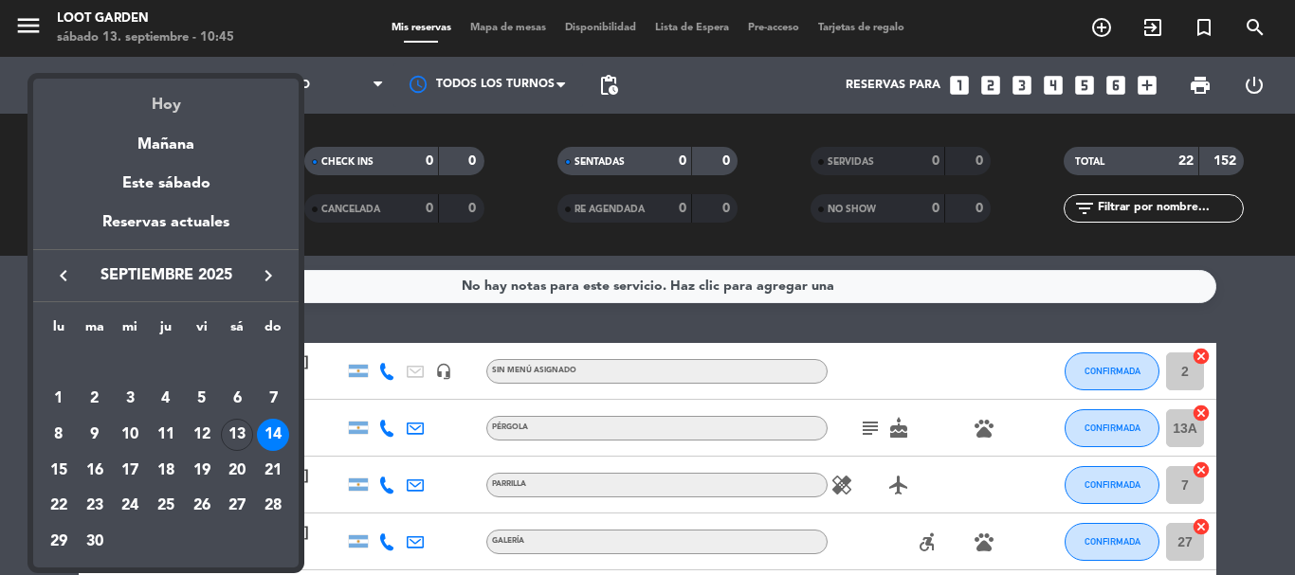
click at [177, 101] on div "Hoy" at bounding box center [165, 98] width 265 height 39
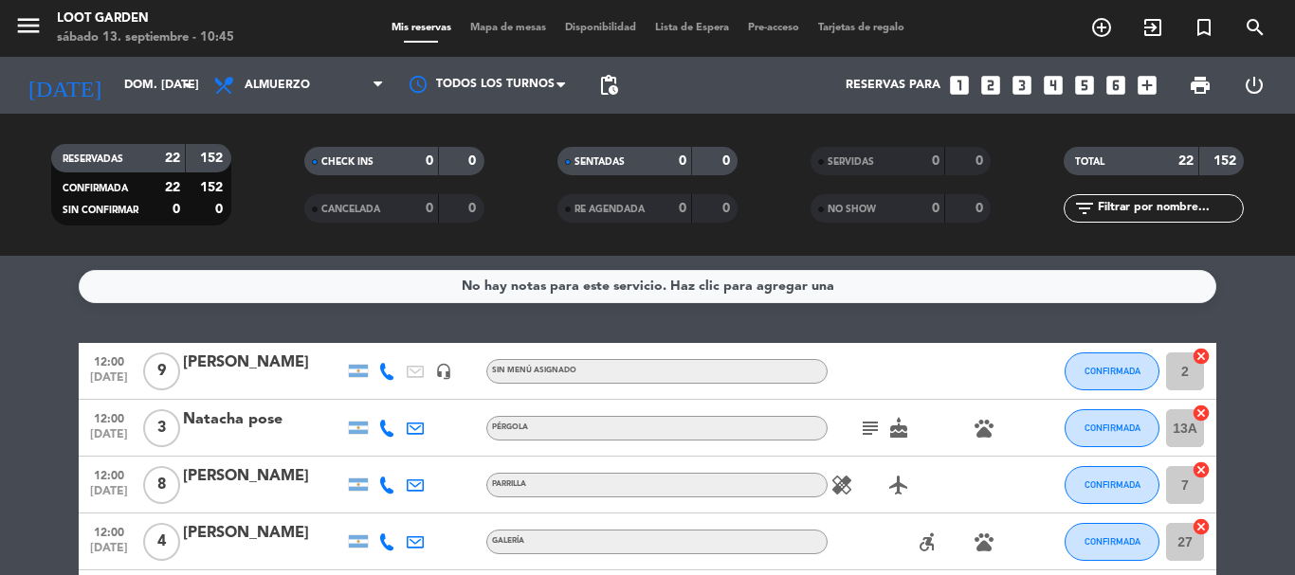
type input "sáb. [DATE]"
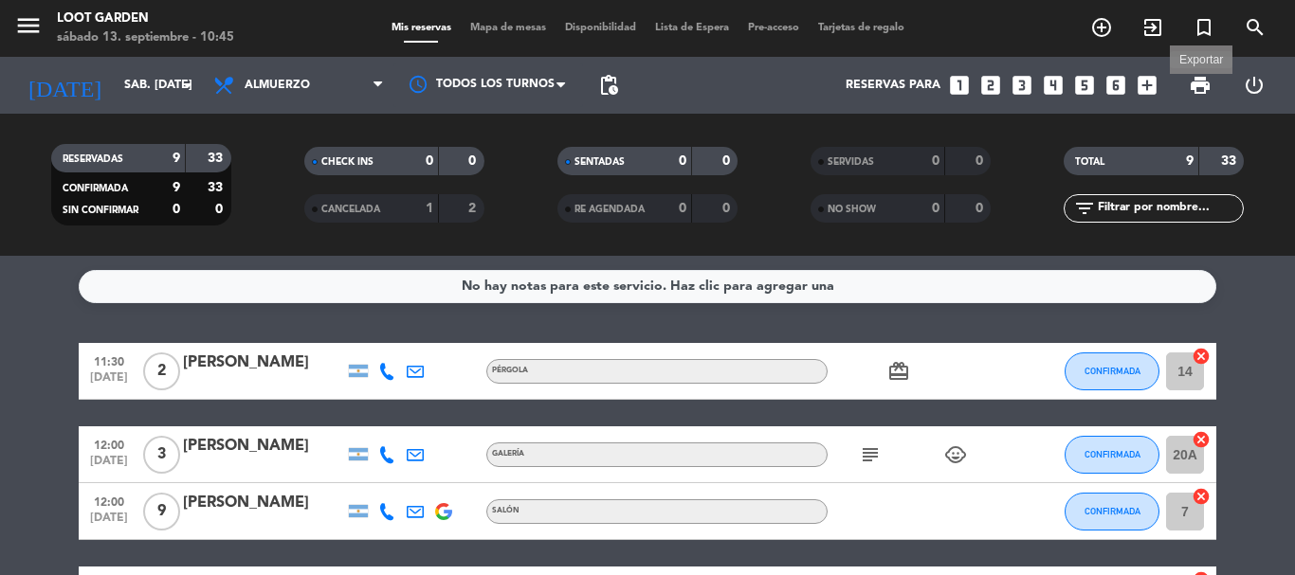
click at [1199, 91] on span "print" at bounding box center [1200, 85] width 23 height 23
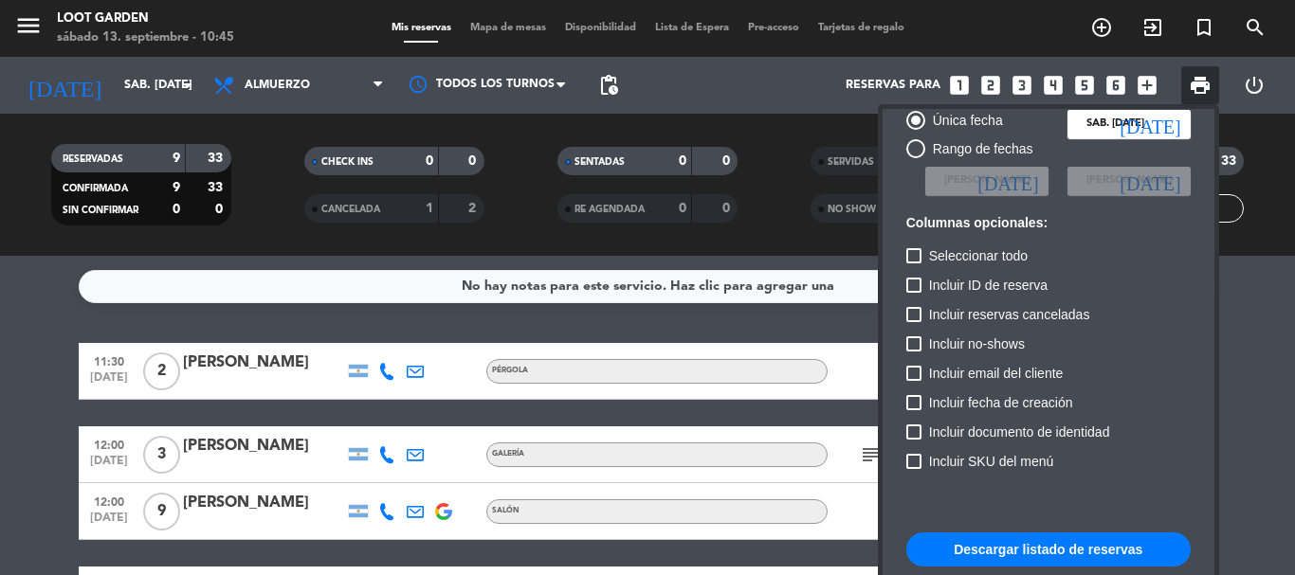
scroll to position [95, 0]
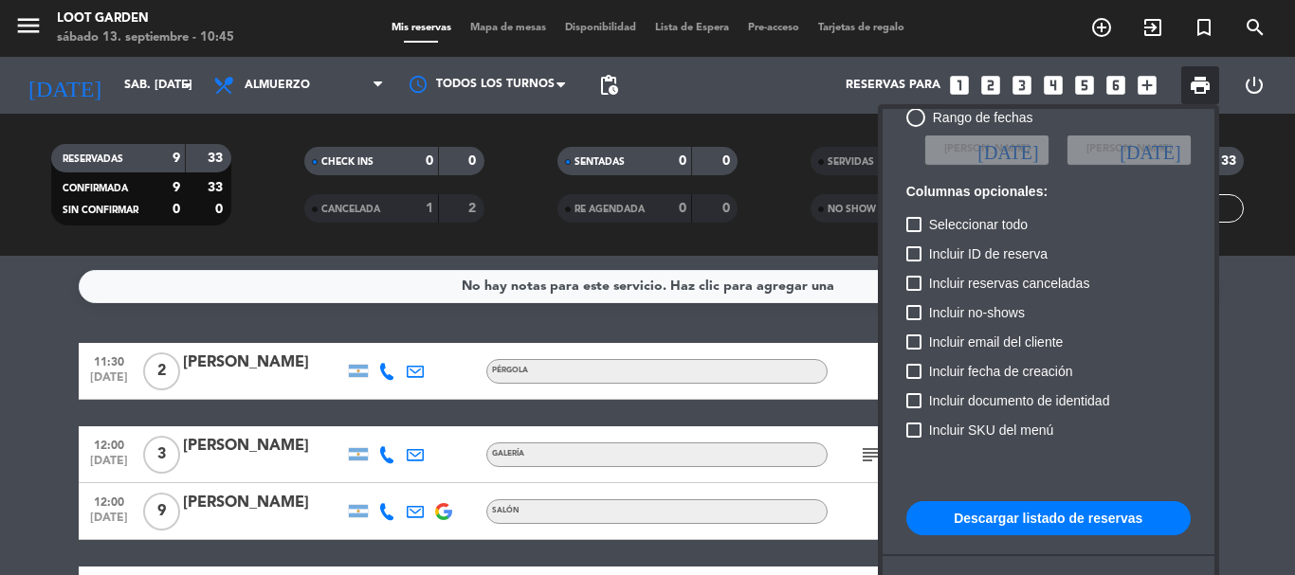
click at [1060, 516] on button "Descargar listado de reservas" at bounding box center [1048, 518] width 284 height 34
click at [1082, 86] on div at bounding box center [647, 287] width 1295 height 575
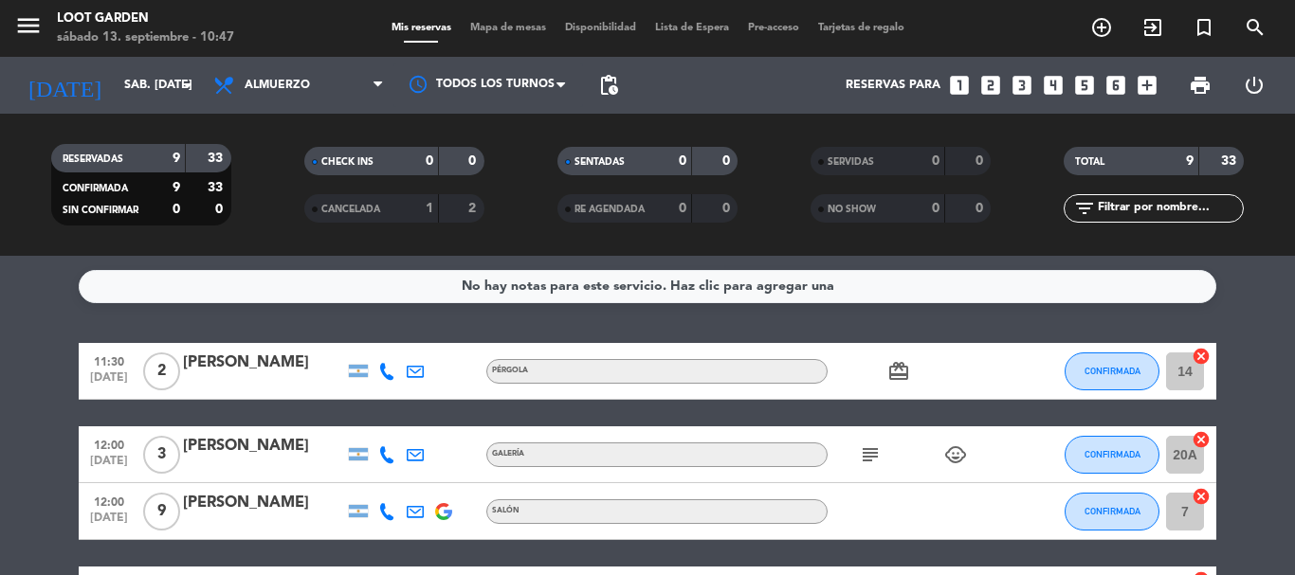
click at [1082, 86] on icon "looks_5" at bounding box center [1084, 85] width 25 height 25
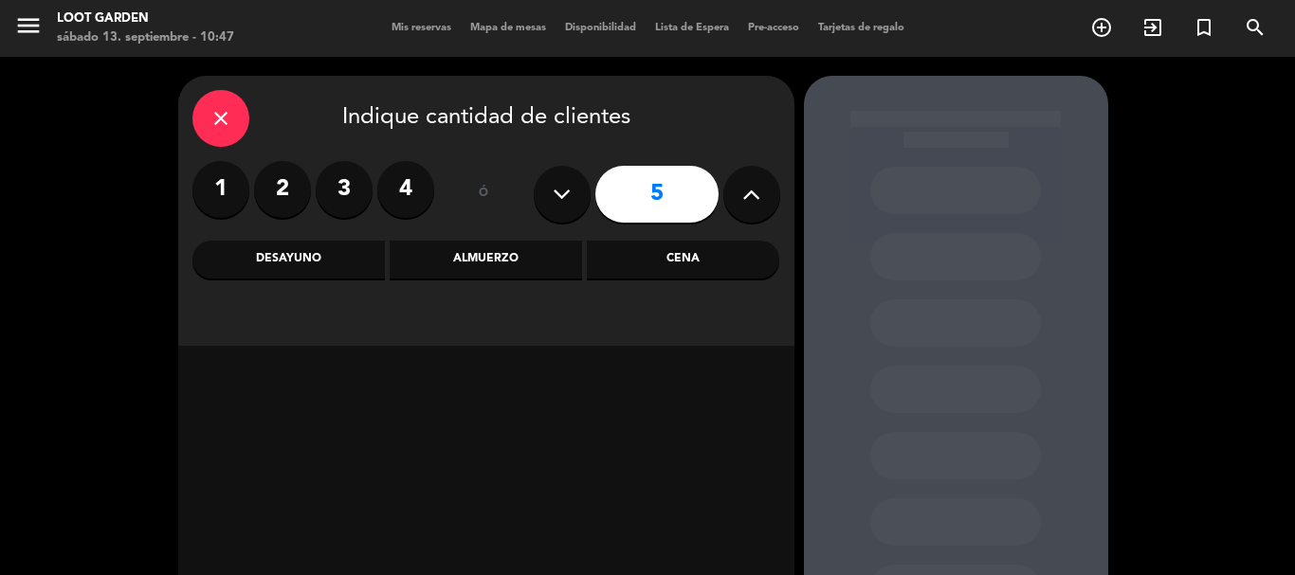
drag, startPoint x: 493, startPoint y: 256, endPoint x: 495, endPoint y: 246, distance: 9.7
click at [494, 256] on div "Almuerzo" at bounding box center [486, 260] width 192 height 38
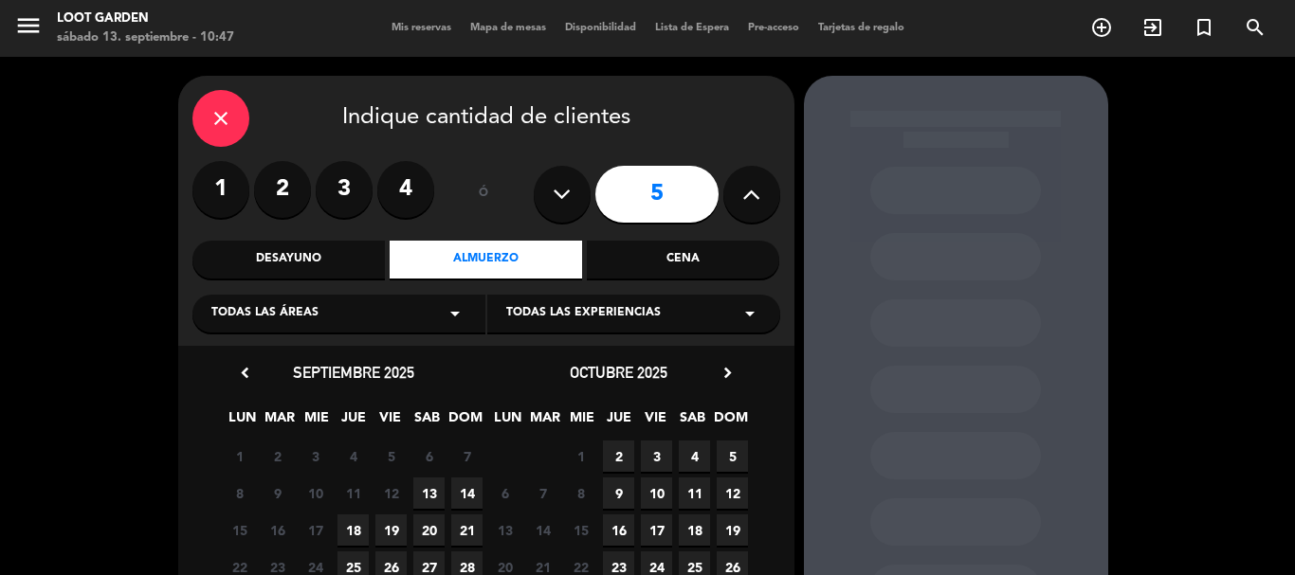
click at [428, 488] on span "13" at bounding box center [428, 493] width 31 height 31
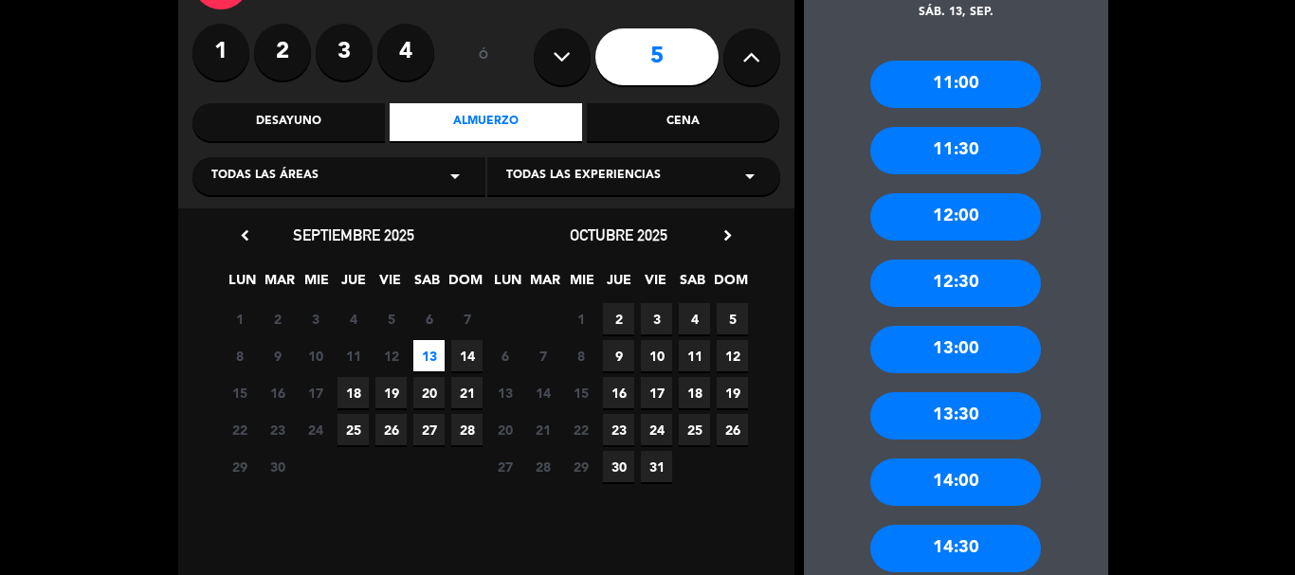
scroll to position [171, 0]
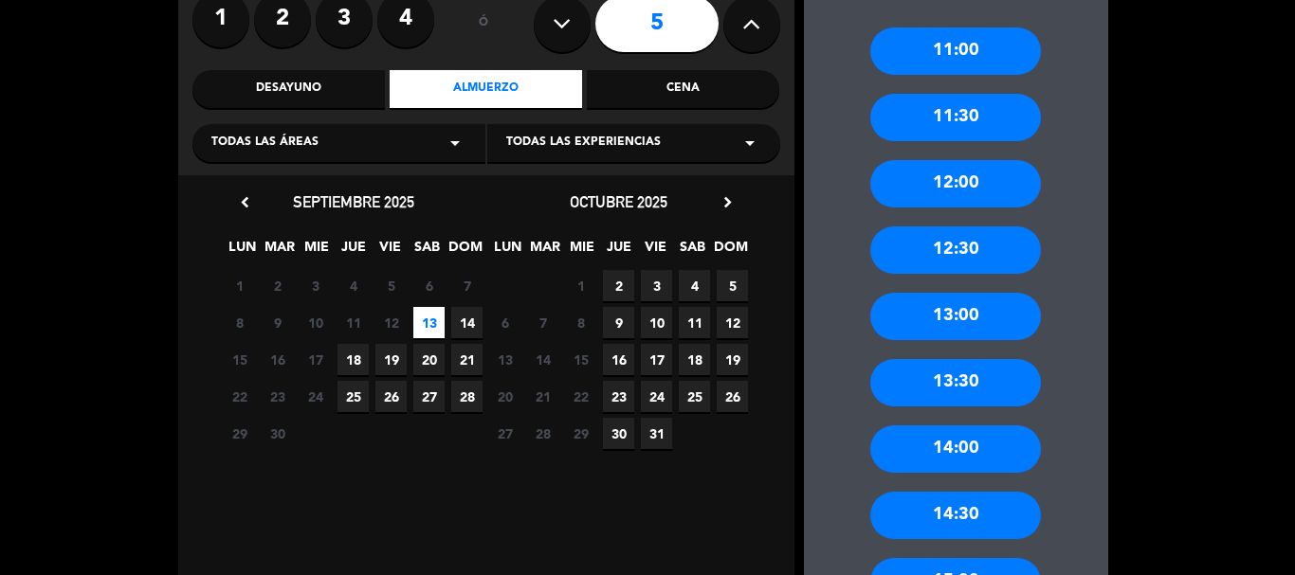
click at [978, 252] on div "12:30" at bounding box center [955, 250] width 171 height 47
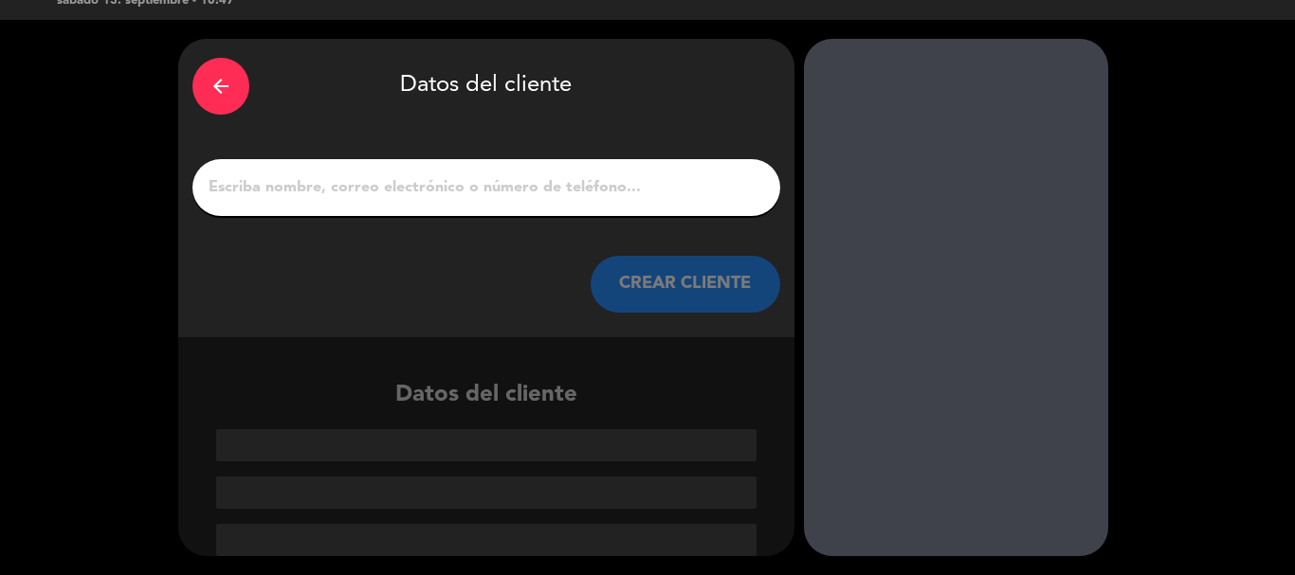
scroll to position [37, 0]
click at [501, 191] on input "1" at bounding box center [486, 187] width 559 height 27
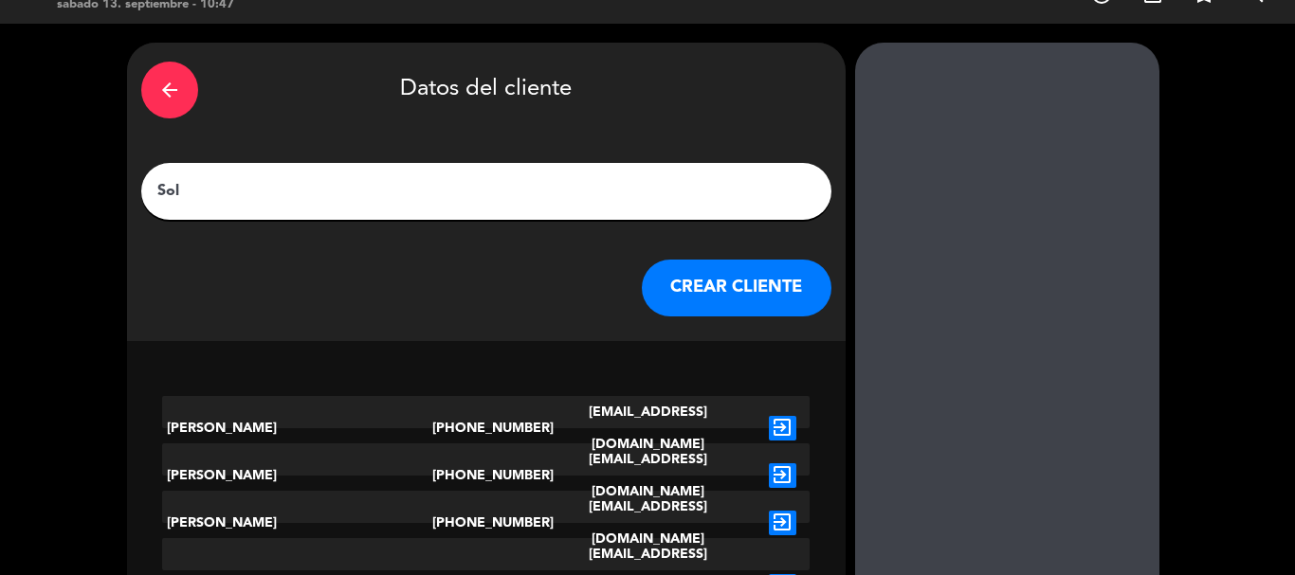
scroll to position [0, 0]
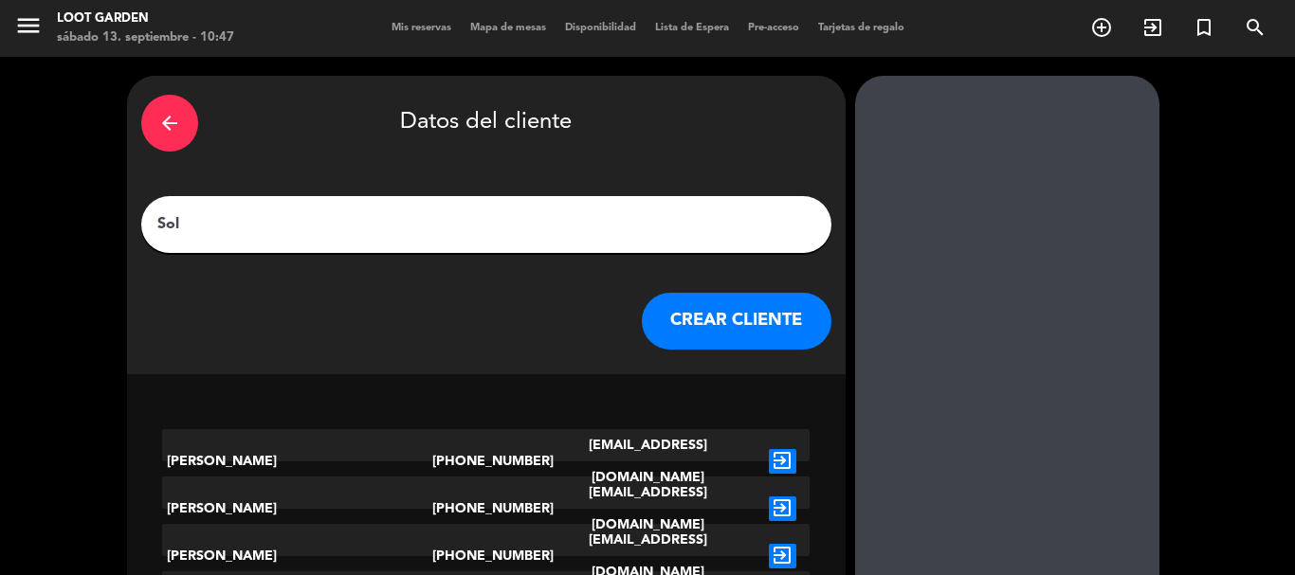
type input "Sol"
click at [680, 326] on button "CREAR CLIENTE" at bounding box center [737, 321] width 190 height 57
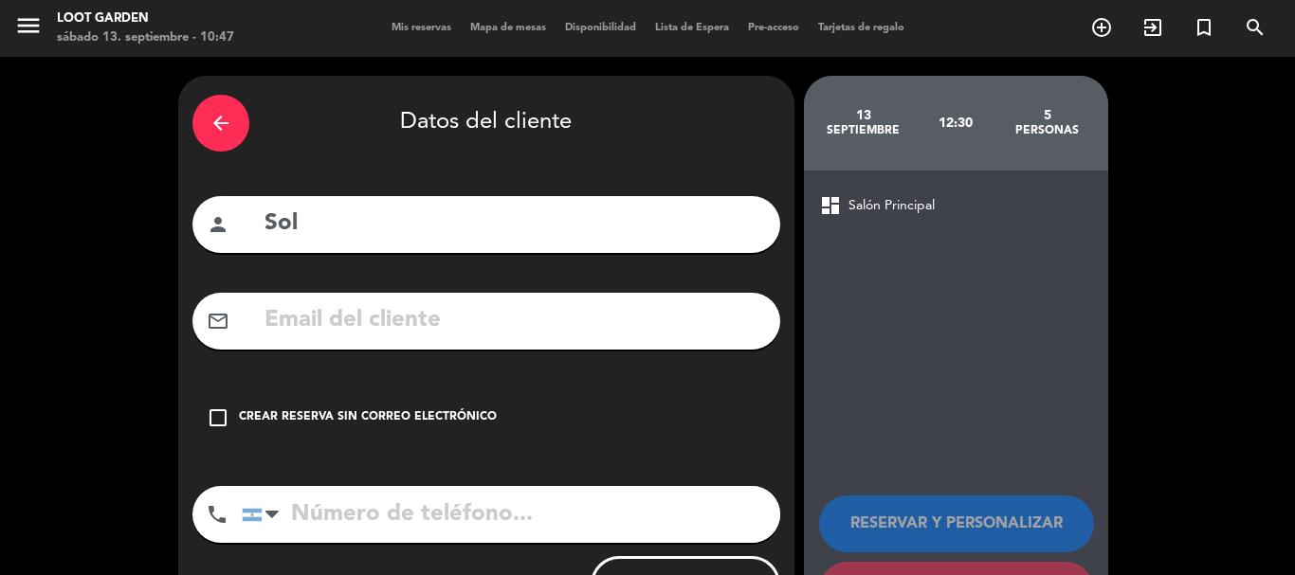
click at [319, 428] on div "check_box_outline_blank Crear reserva sin correo electrónico" at bounding box center [486, 418] width 588 height 57
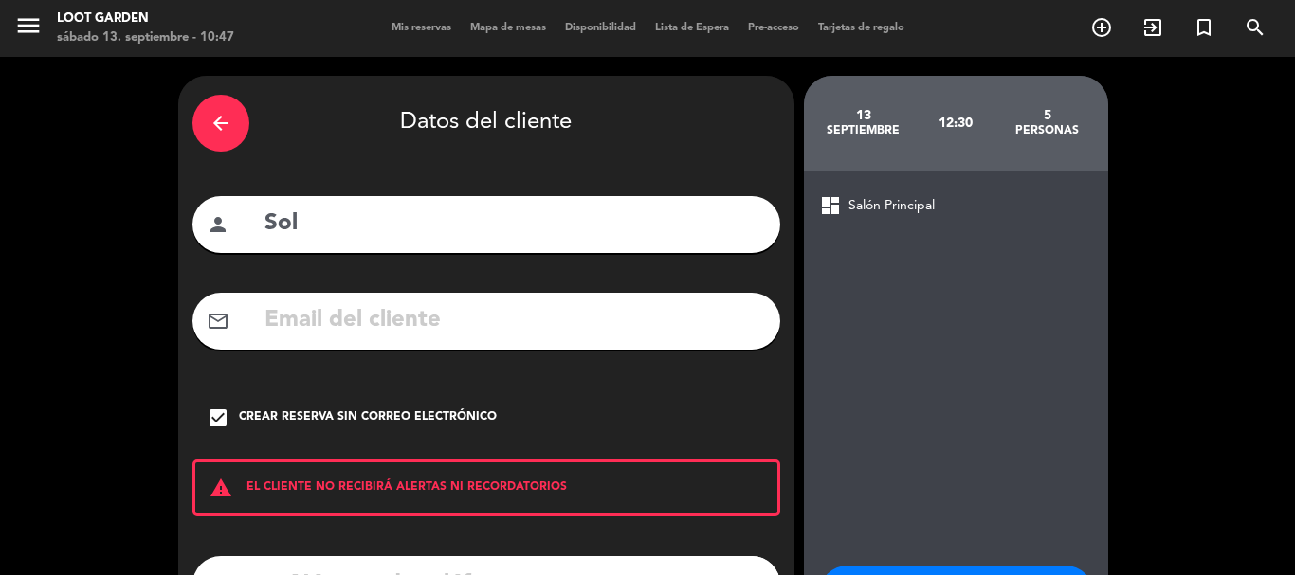
scroll to position [95, 0]
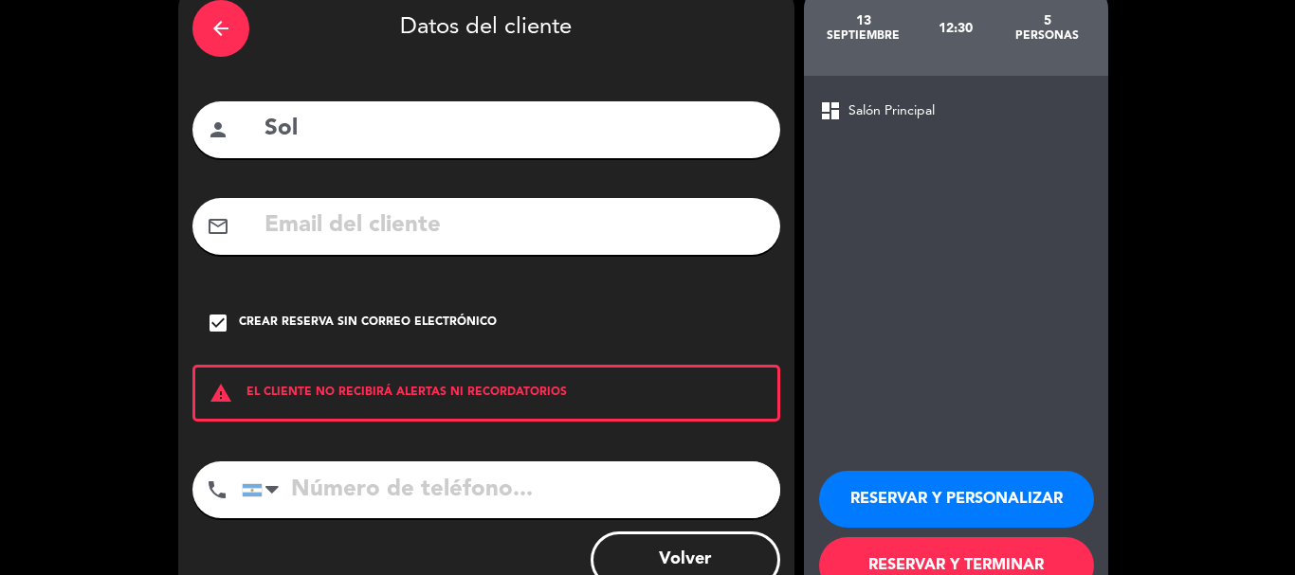
click at [423, 479] on input "tel" at bounding box center [511, 490] width 538 height 57
type input "1149604592"
click at [944, 486] on button "RESERVAR Y PERSONALIZAR" at bounding box center [956, 499] width 275 height 57
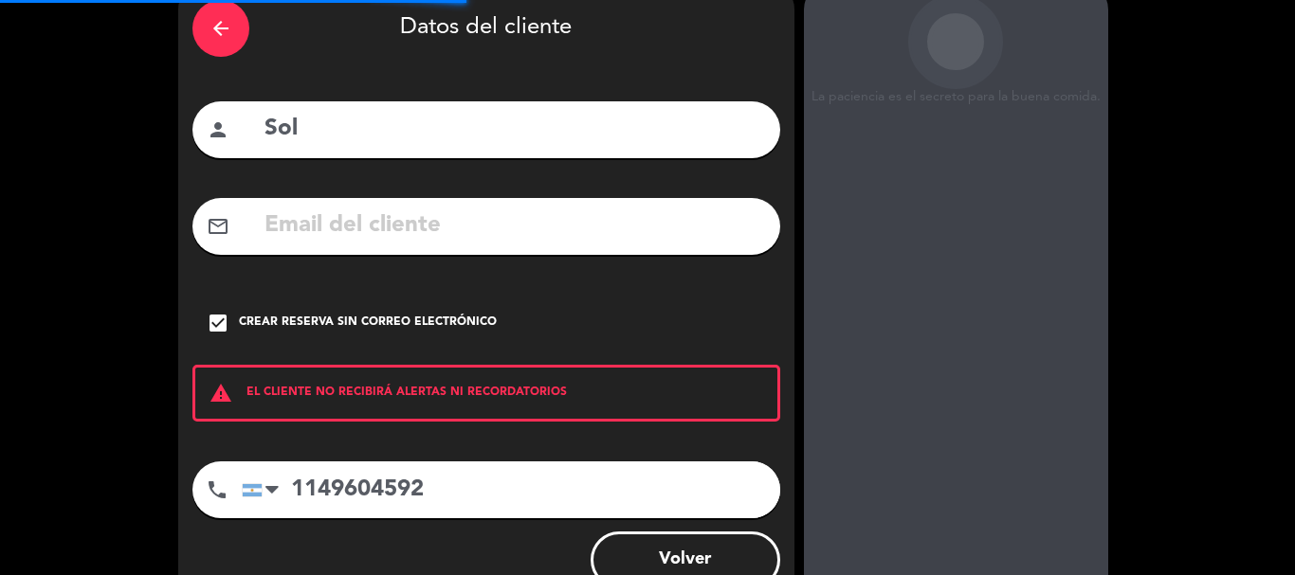
scroll to position [76, 0]
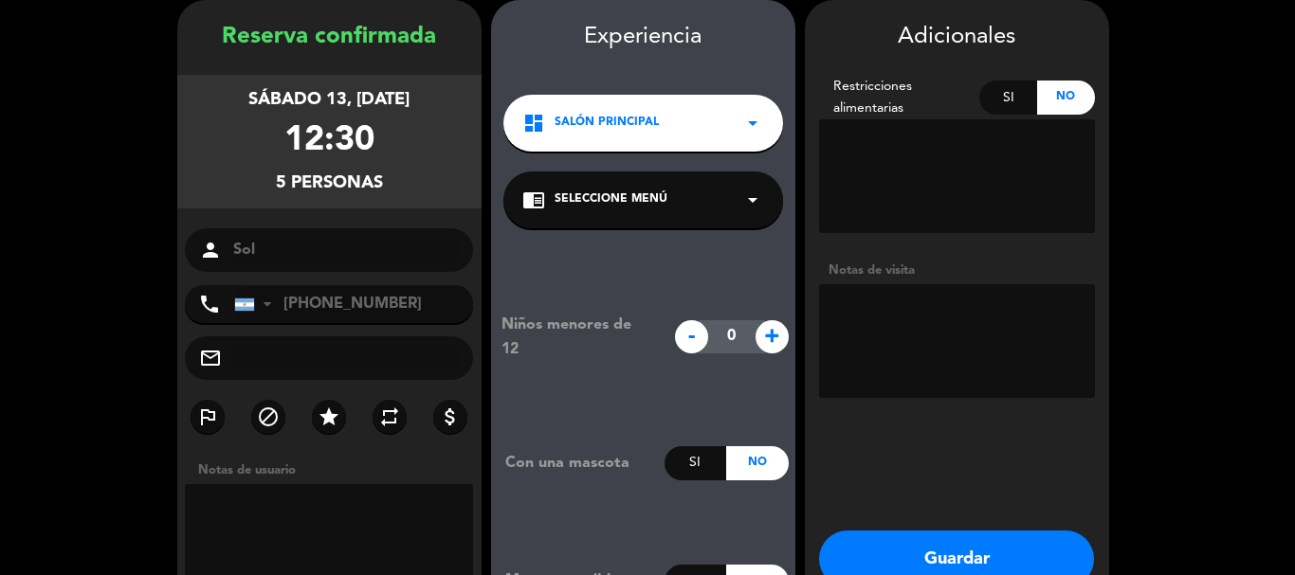
click at [687, 120] on div "dashboard Salón Principal arrow_drop_down" at bounding box center [643, 123] width 280 height 57
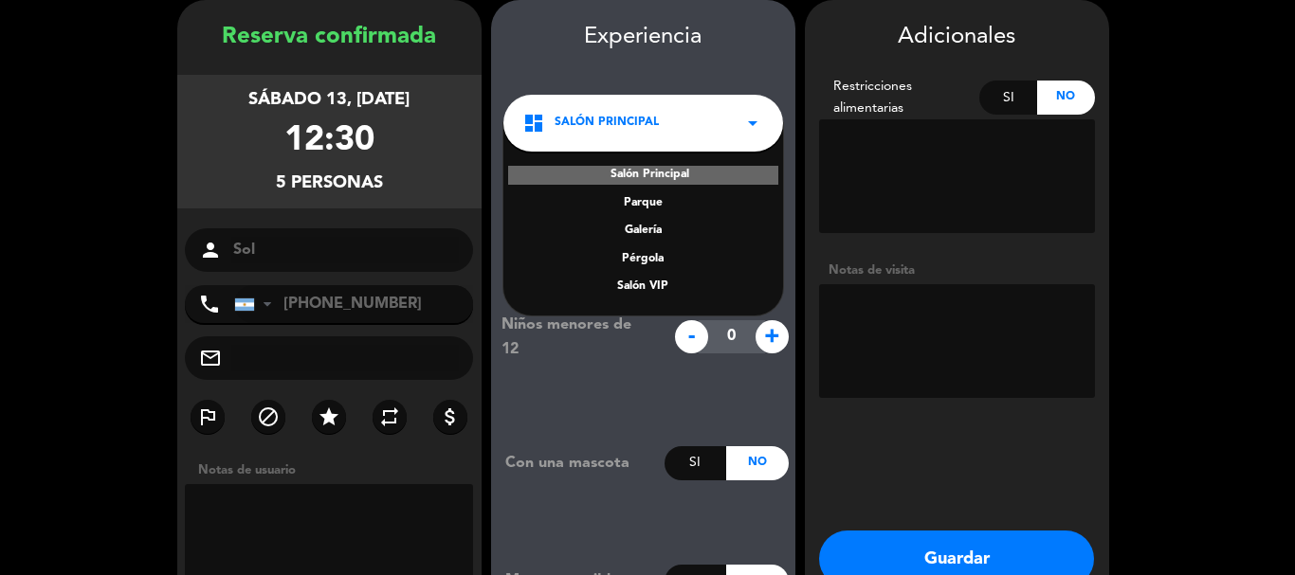
click at [658, 226] on div "Galería" at bounding box center [643, 231] width 242 height 19
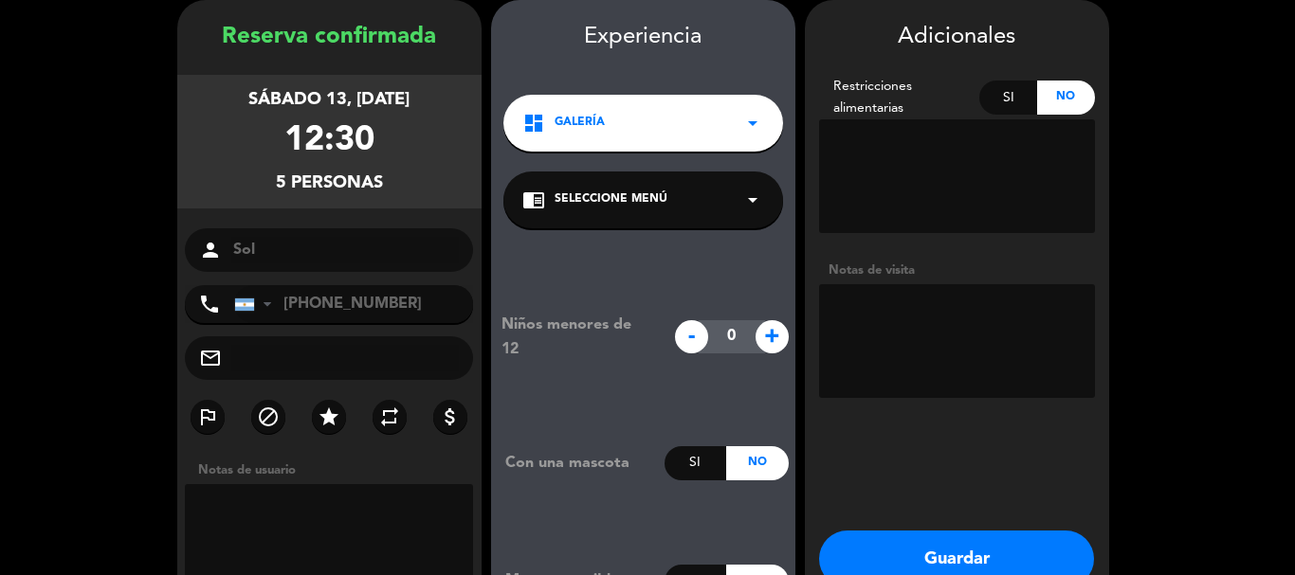
click at [738, 128] on div "dashboard Galería arrow_drop_down" at bounding box center [643, 123] width 280 height 57
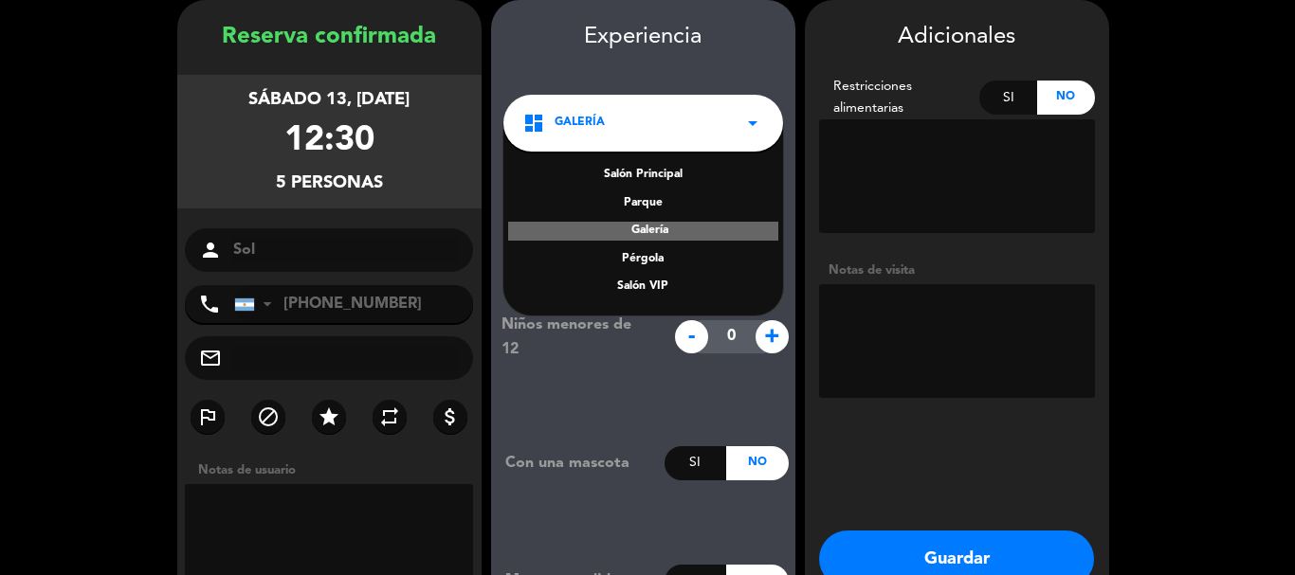
click at [649, 264] on div "Pérgola" at bounding box center [643, 259] width 242 height 19
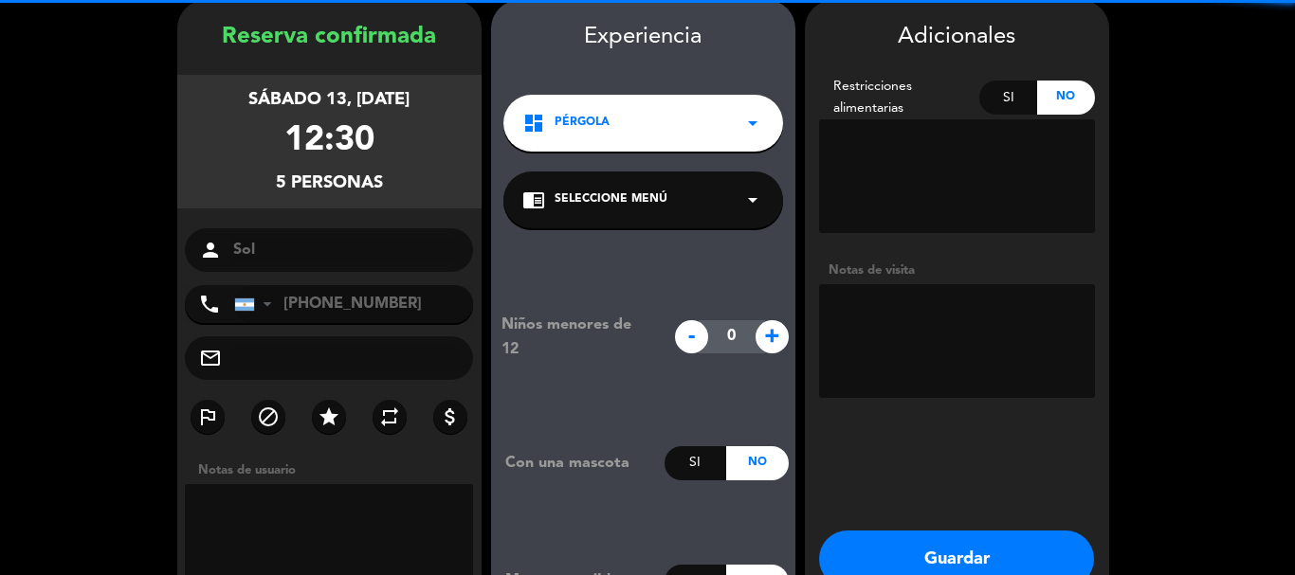
click at [686, 205] on div "chrome_reader_mode Seleccione Menú arrow_drop_down" at bounding box center [643, 200] width 280 height 57
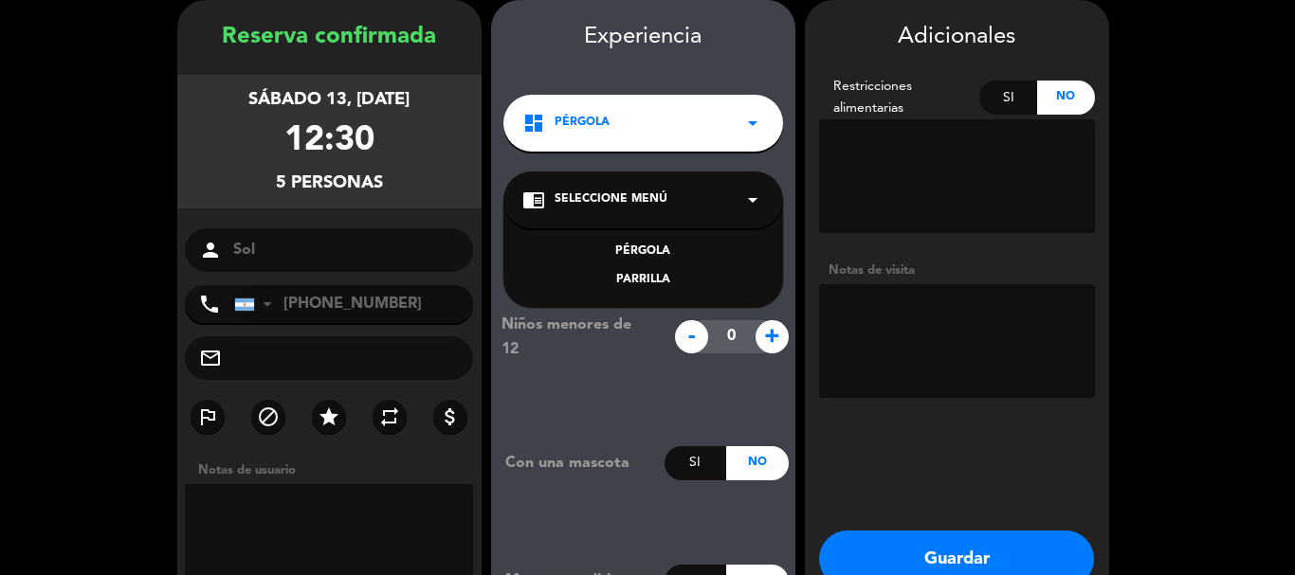
click at [648, 250] on div "PÉRGOLA" at bounding box center [643, 252] width 242 height 19
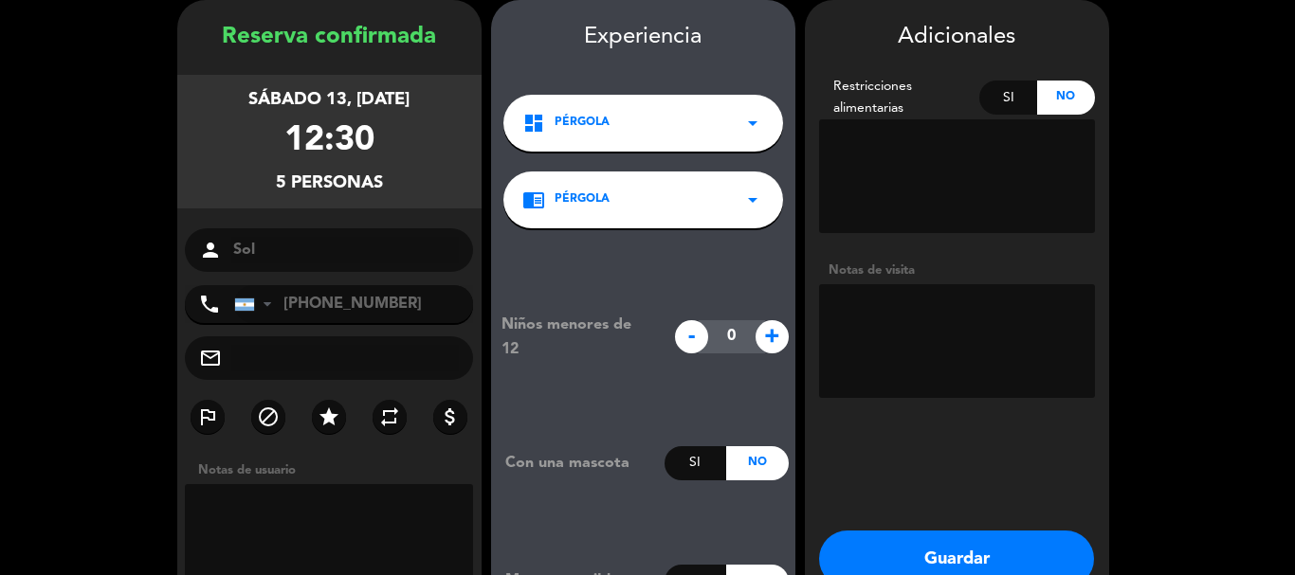
click at [639, 277] on div "Niños menores de 12 - 0 + Con una mascota Si No Mesa accessible Si No" at bounding box center [643, 455] width 304 height 454
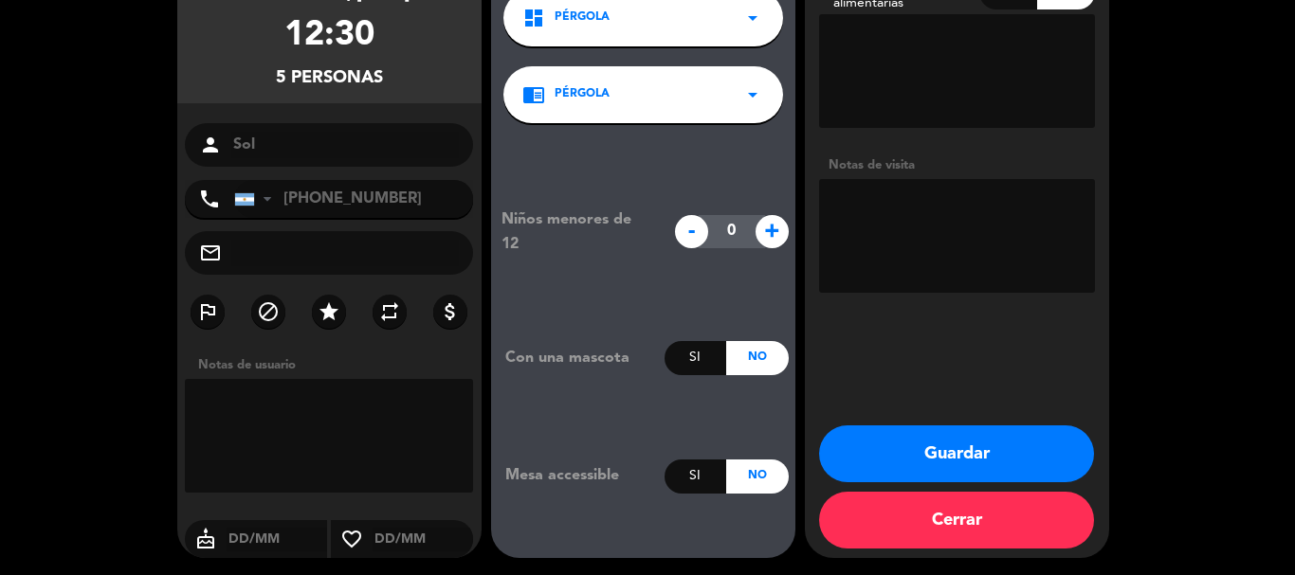
scroll to position [183, 0]
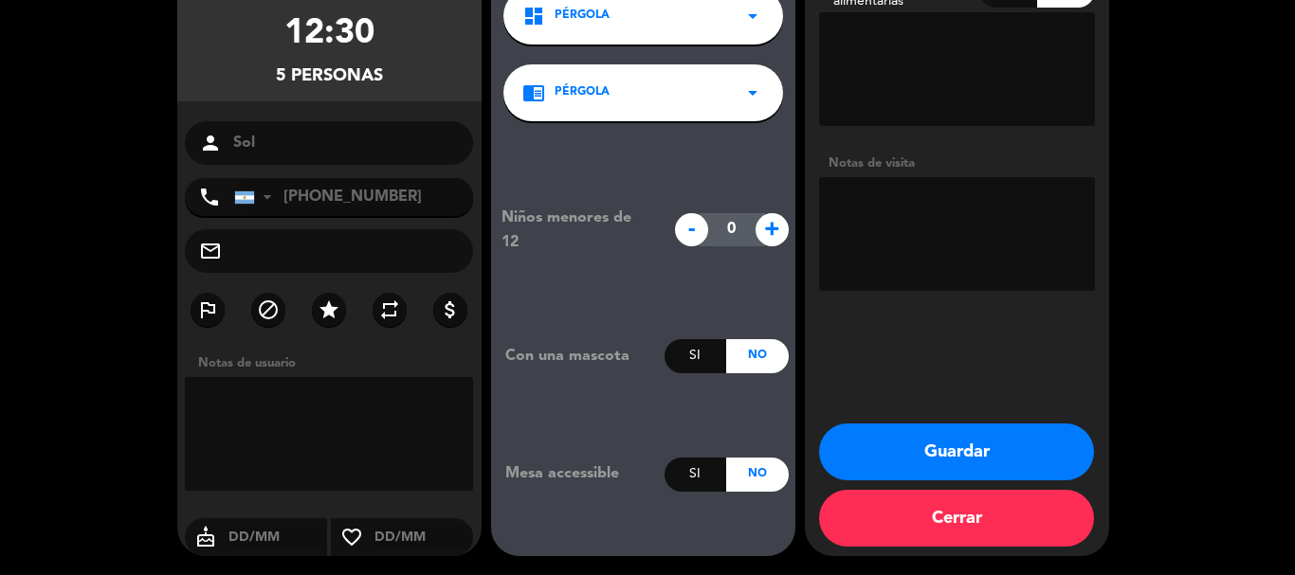
click at [911, 456] on button "Guardar" at bounding box center [956, 452] width 275 height 57
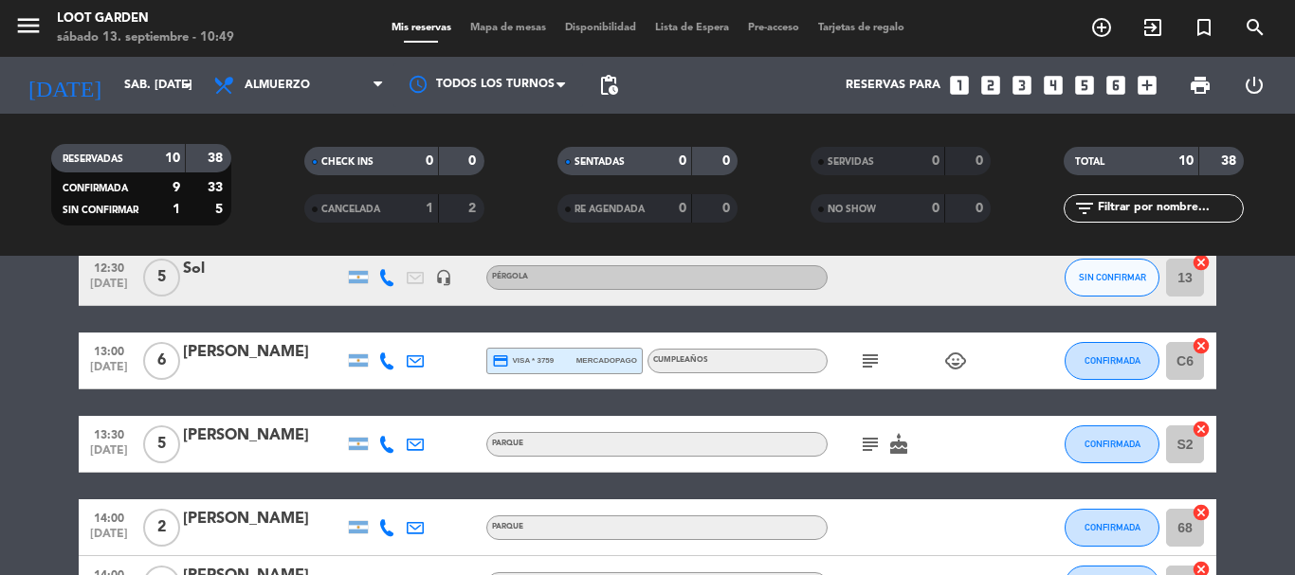
scroll to position [284, 0]
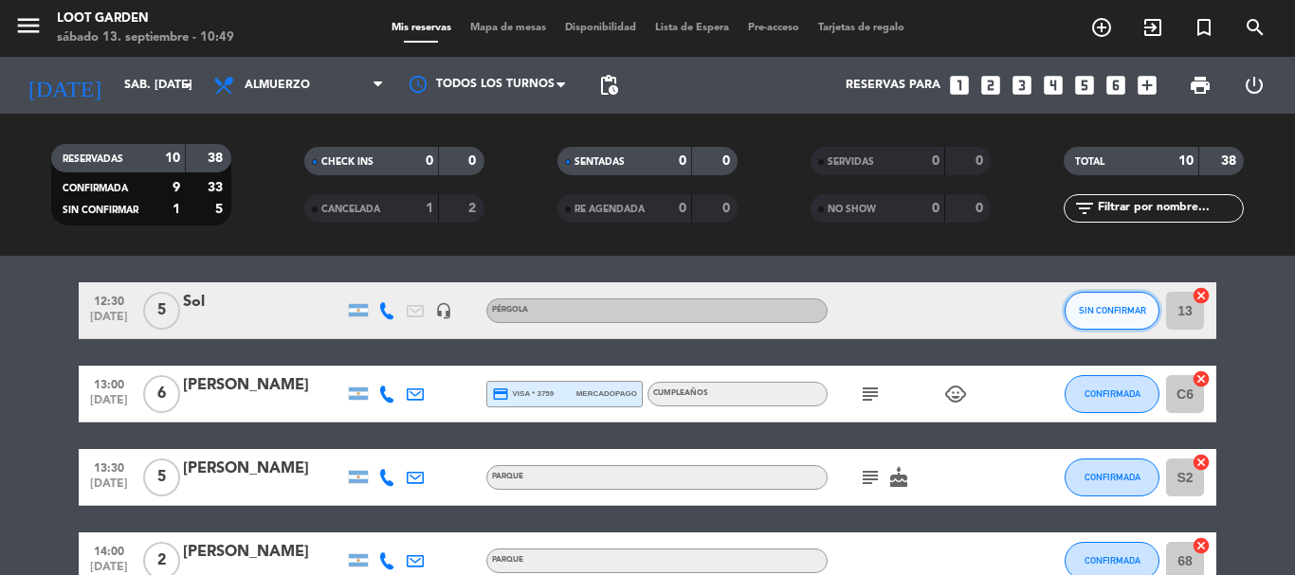
click at [1130, 305] on span "SIN CONFIRMAR" at bounding box center [1112, 310] width 67 height 10
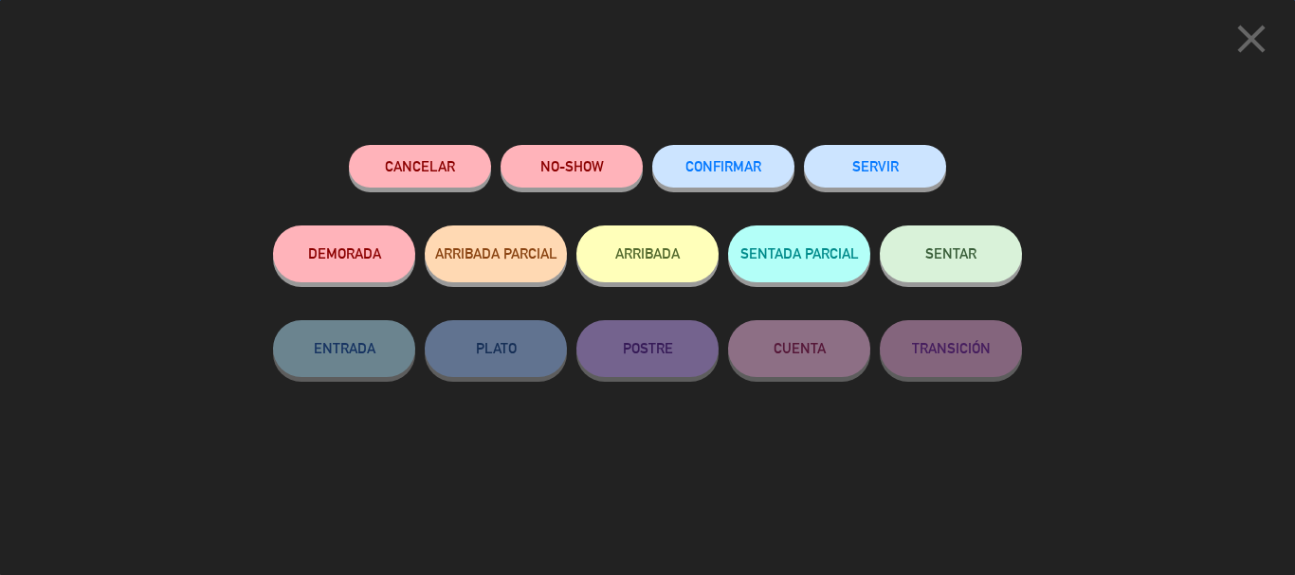
click at [698, 149] on button "CONFIRMAR" at bounding box center [723, 166] width 142 height 43
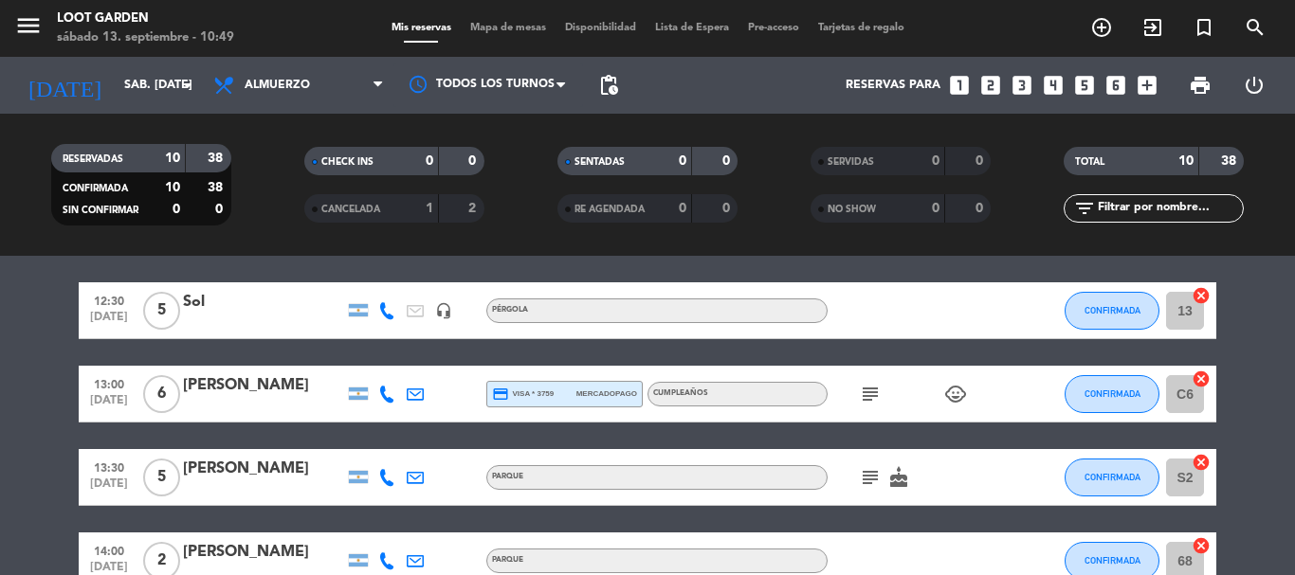
click at [0, 439] on bookings-row "11:30 [DATE] 2 [PERSON_NAME] PÉRGOLA card_giftcard CONFIRMADA 14 cancel 12:00 […" at bounding box center [647, 423] width 1295 height 728
click at [0, 389] on bookings-row "11:30 [DATE] 2 [PERSON_NAME] PÉRGOLA card_giftcard CONFIRMADA 14 cancel 12:00 […" at bounding box center [647, 423] width 1295 height 728
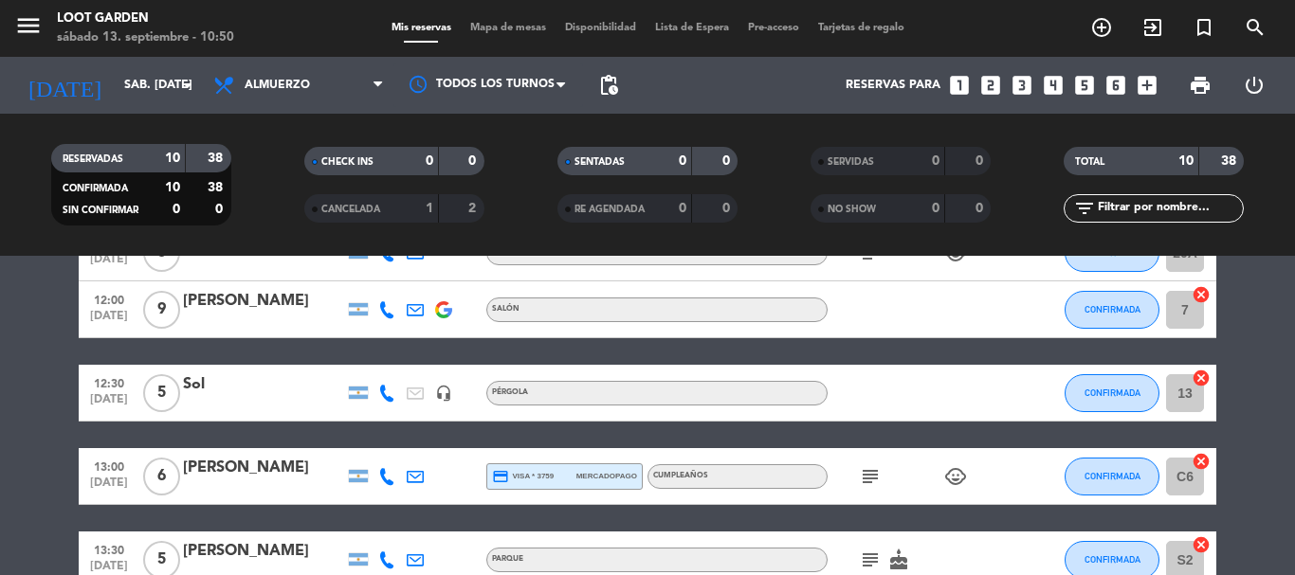
scroll to position [95, 0]
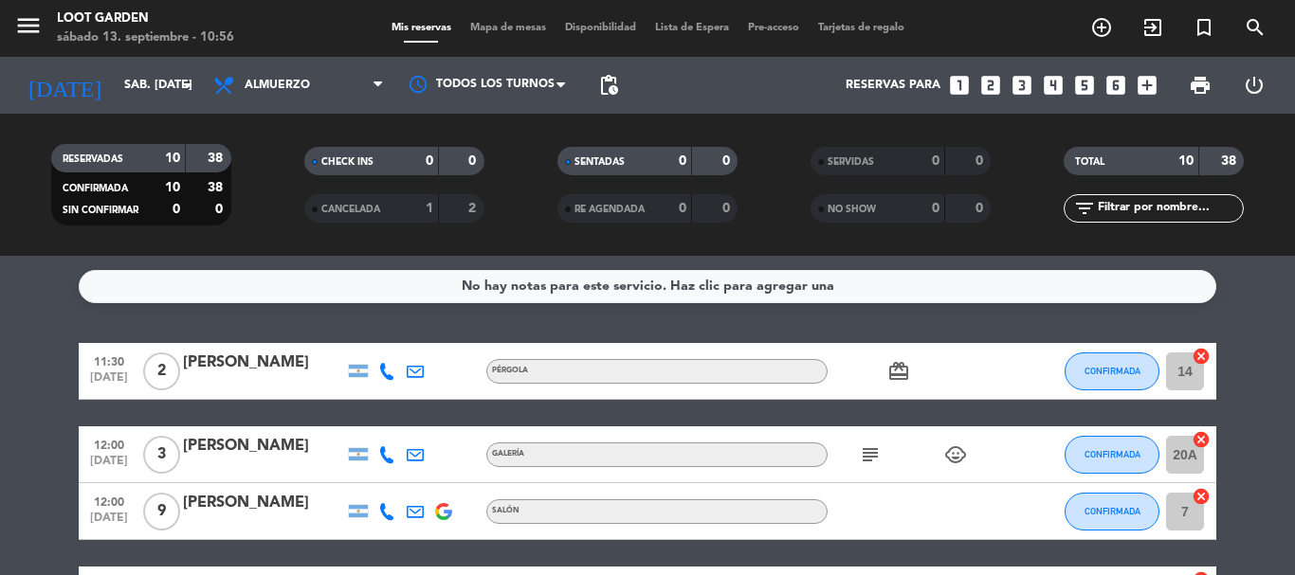
click at [0, 336] on div "No hay notas para este servicio. Haz clic para agregar una 11:30 [DATE] 2 [PERS…" at bounding box center [647, 415] width 1295 height 319
